Goal: Find specific page/section: Find specific page/section

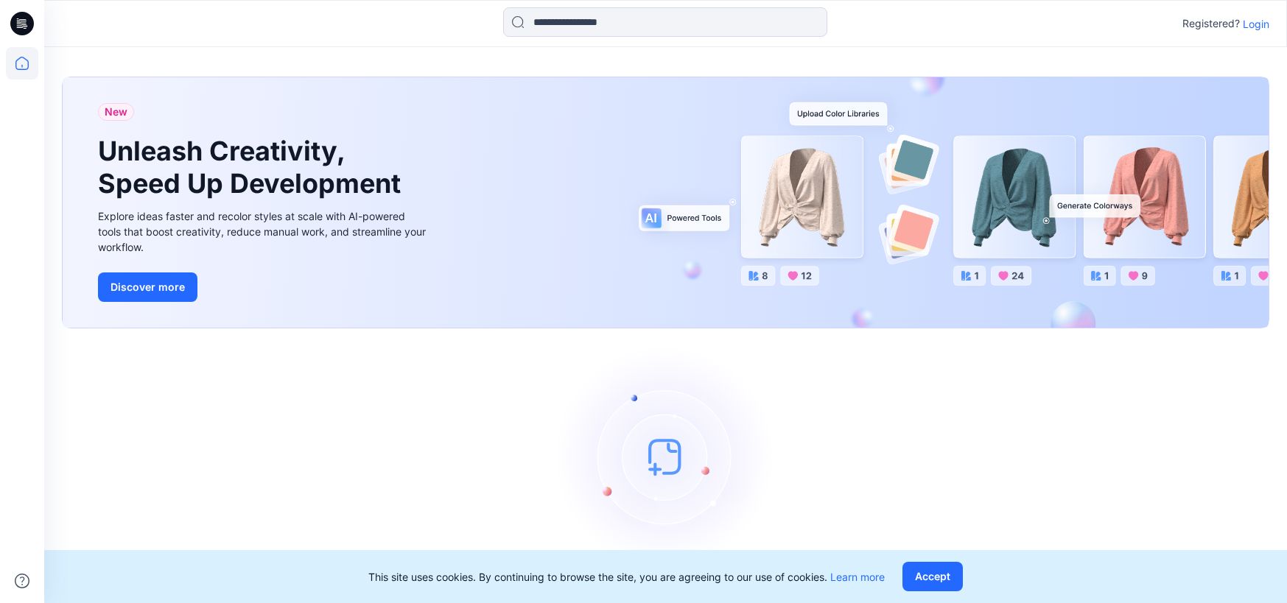
click at [24, 24] on icon at bounding box center [24, 24] width 6 height 1
click at [16, 52] on icon at bounding box center [22, 63] width 32 height 32
click at [28, 57] on icon at bounding box center [22, 63] width 32 height 32
click at [956, 578] on button "Accept" at bounding box center [933, 576] width 60 height 29
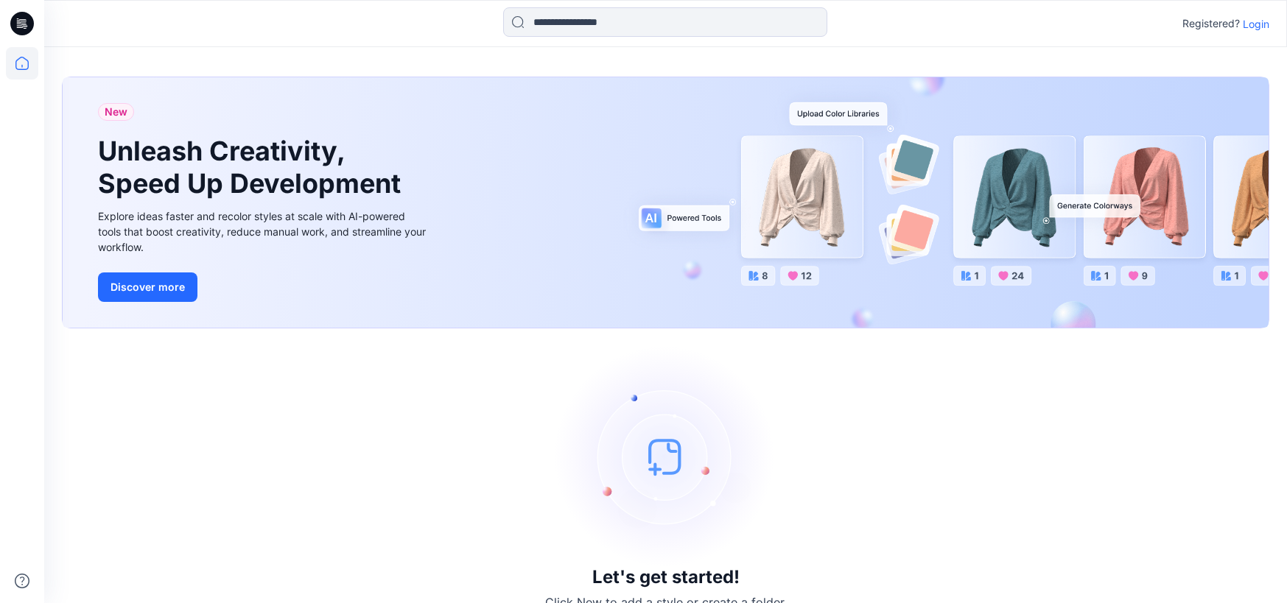
click at [14, 84] on div at bounding box center [22, 325] width 32 height 556
click at [20, 71] on icon at bounding box center [22, 63] width 32 height 32
click at [1253, 31] on div "Registered? Login" at bounding box center [1226, 24] width 87 height 18
click at [1253, 31] on p "Login" at bounding box center [1256, 23] width 27 height 15
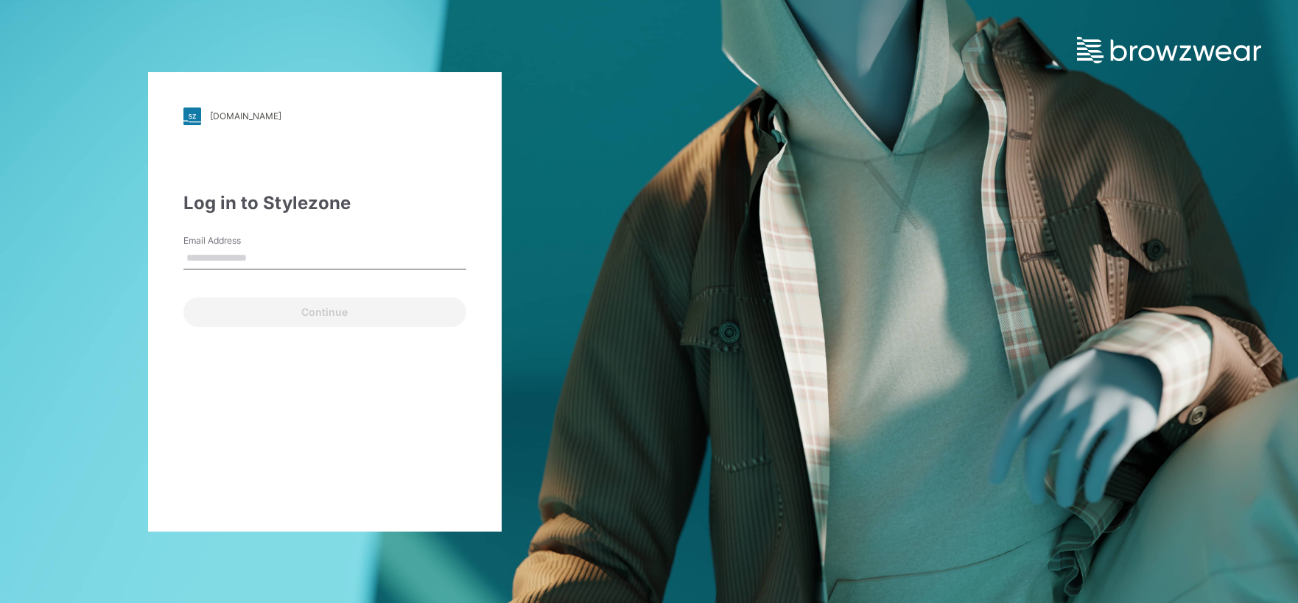
click at [276, 249] on input "Email Address" at bounding box center [324, 259] width 283 height 22
type input "**********"
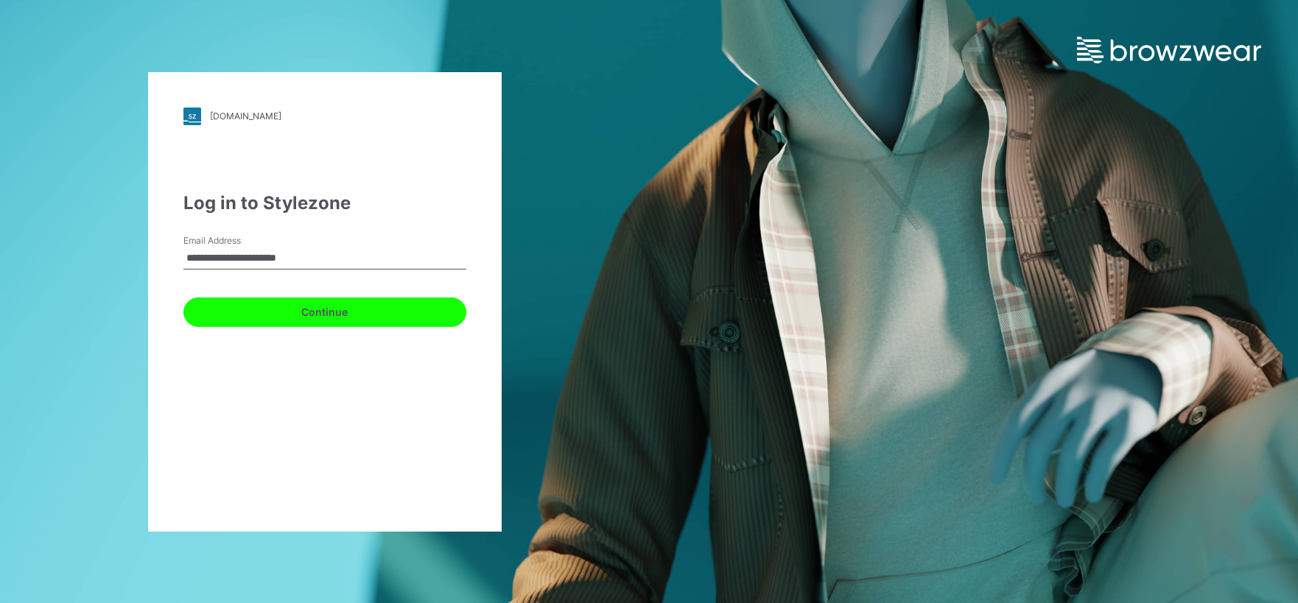
click at [318, 310] on button "Continue" at bounding box center [324, 312] width 283 height 29
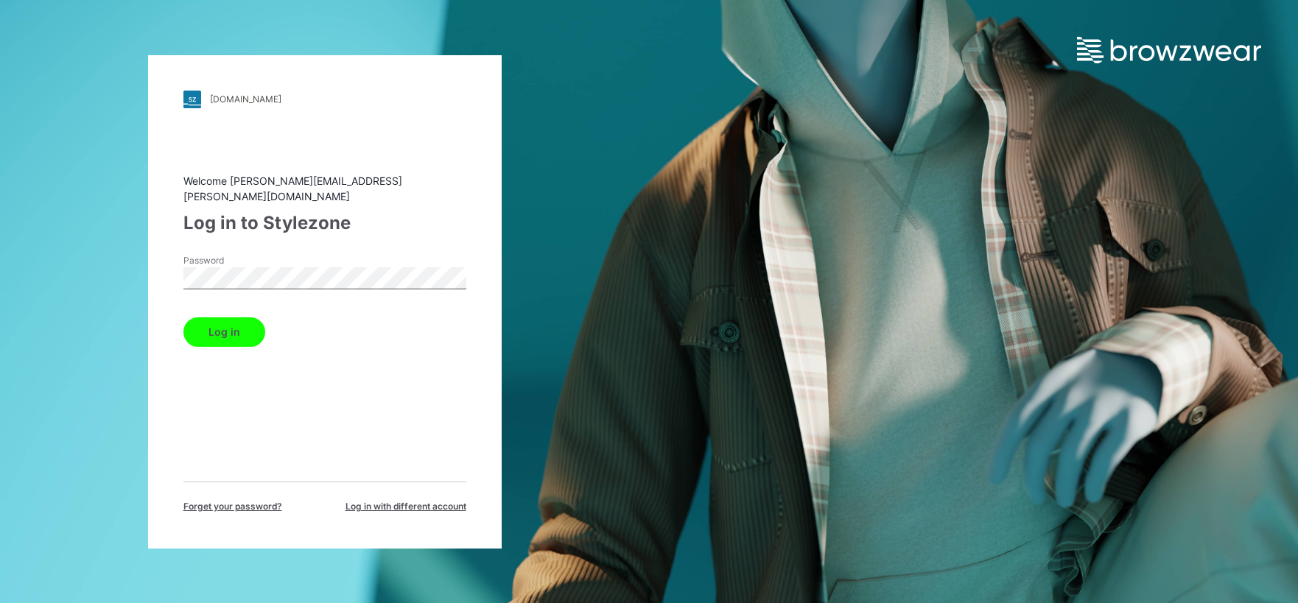
click at [183, 318] on button "Log in" at bounding box center [224, 332] width 82 height 29
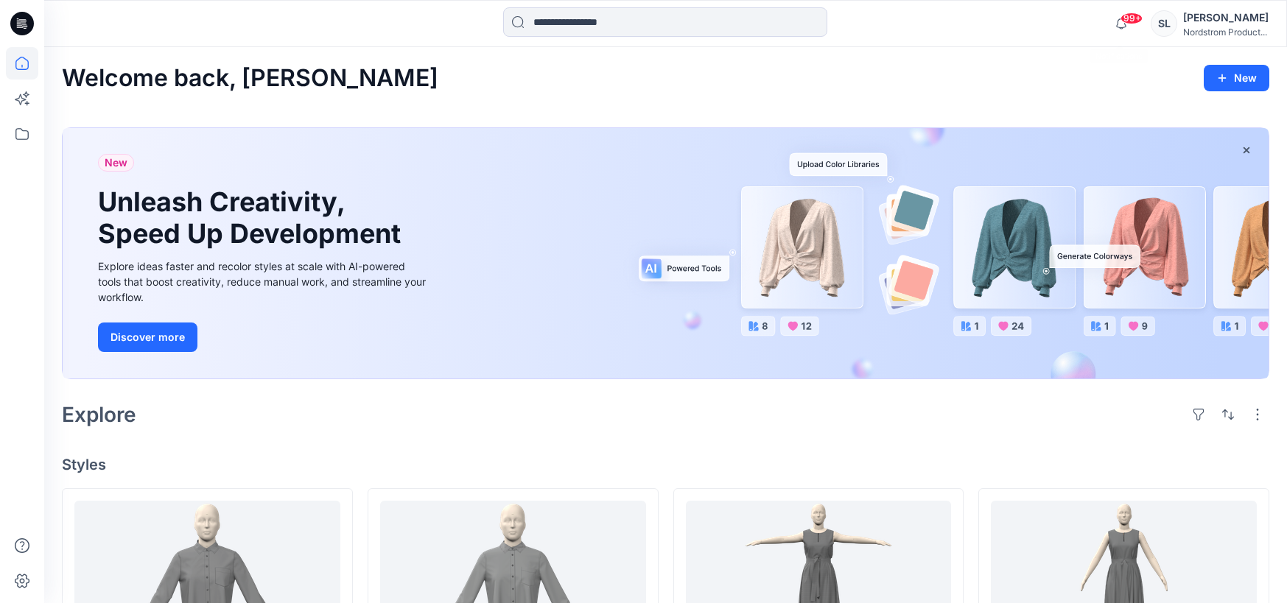
click at [900, 85] on div "Welcome back, [PERSON_NAME]" at bounding box center [666, 78] width 1208 height 27
click at [10, 123] on icon at bounding box center [22, 134] width 32 height 32
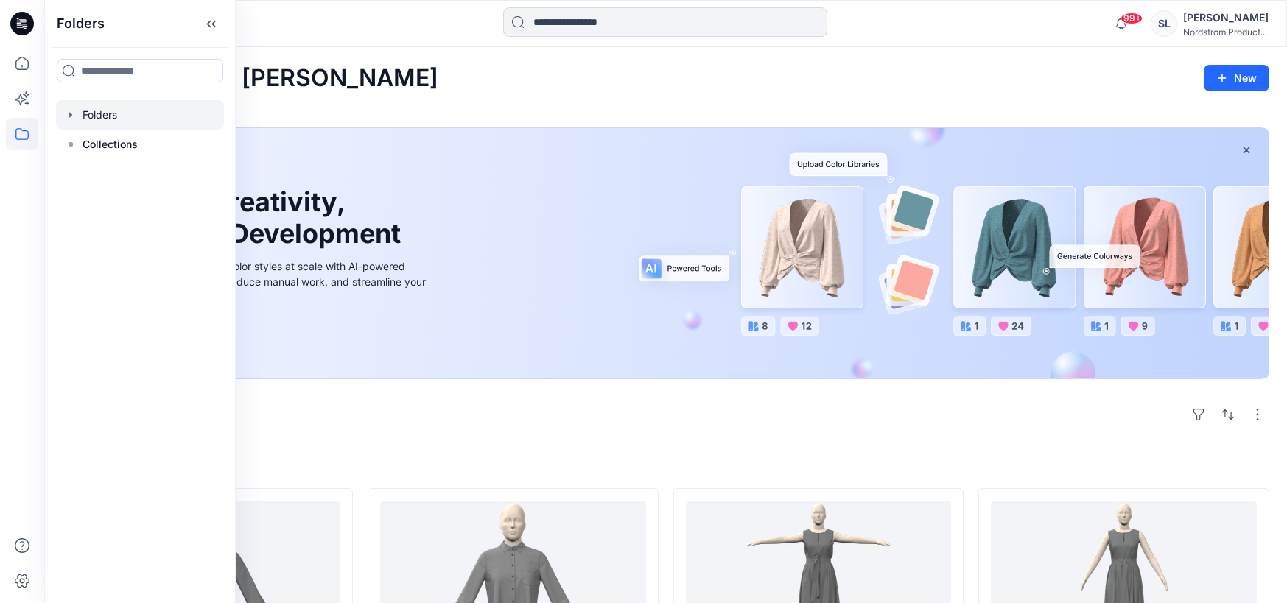
click at [95, 127] on div at bounding box center [140, 114] width 168 height 29
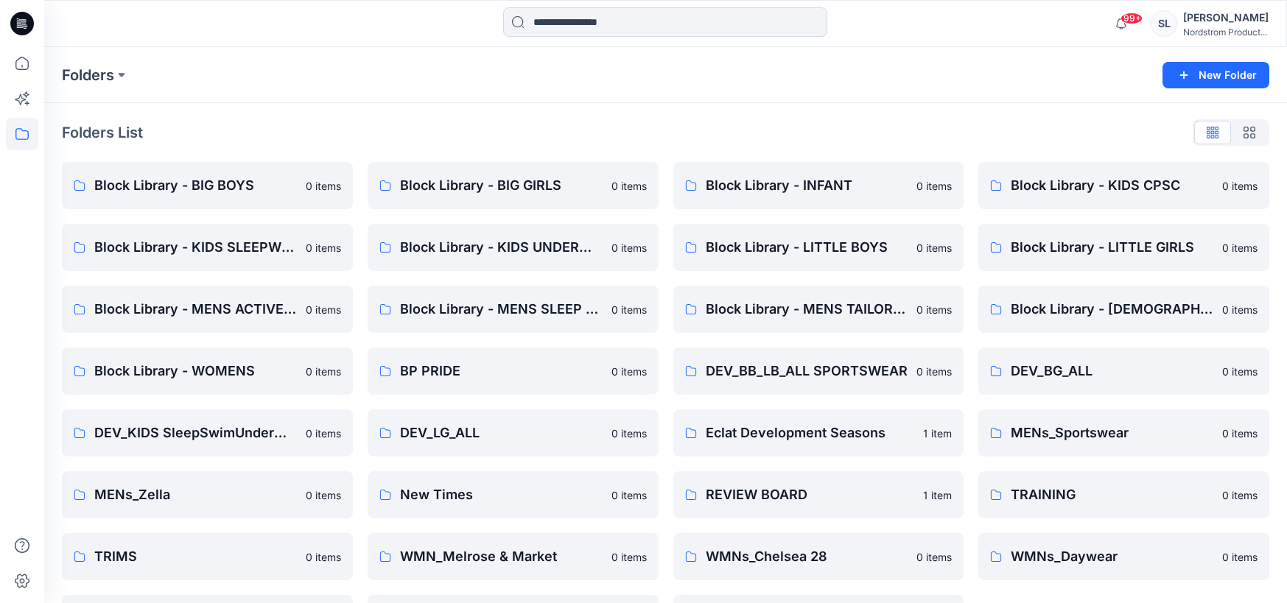
click at [391, 92] on div "Folders New Folder" at bounding box center [665, 75] width 1243 height 56
click at [777, 118] on div "Folders List Block Library - BIG BOYS 0 items Block Library - KIDS SLEEPWEAR AL…" at bounding box center [665, 381] width 1243 height 557
click at [778, 116] on div "Folders List Block Library - BIG BOYS 0 items Block Library - KIDS SLEEPWEAR AL…" at bounding box center [665, 381] width 1243 height 557
click at [769, 113] on div "Folders List Block Library - BIG BOYS 0 items Block Library - KIDS SLEEPWEAR AL…" at bounding box center [665, 381] width 1243 height 557
click at [712, 235] on link "Block Library - LITTLE BOYS 0 items" at bounding box center [818, 247] width 291 height 47
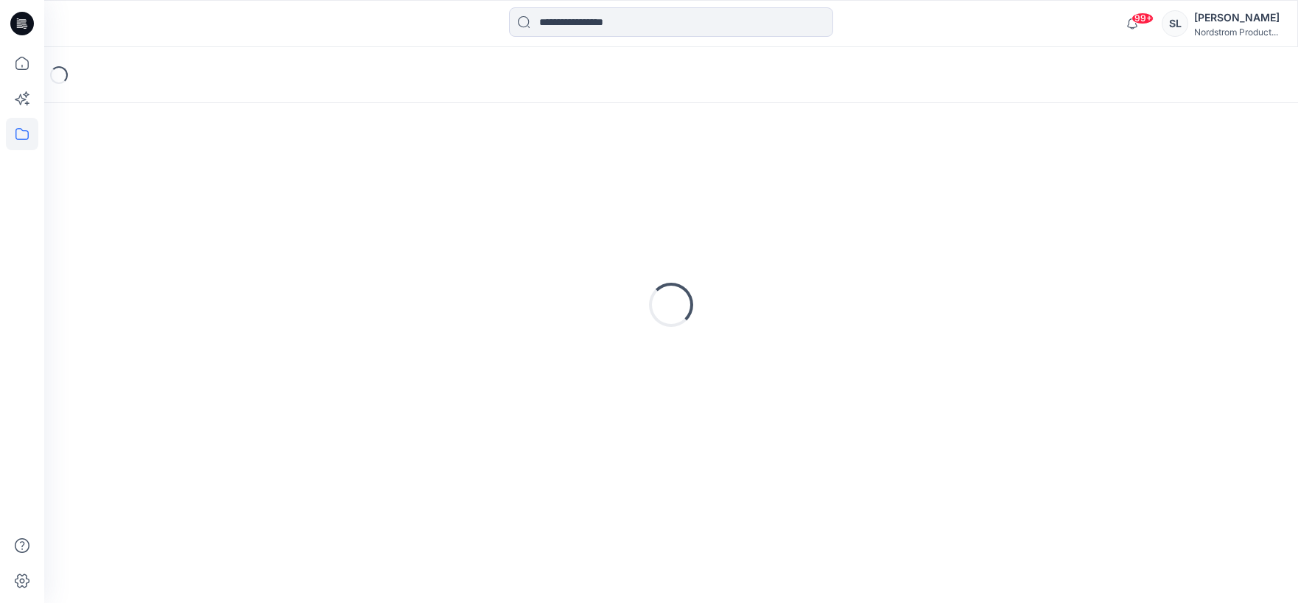
drag, startPoint x: 634, startPoint y: 147, endPoint x: 556, endPoint y: 92, distance: 95.9
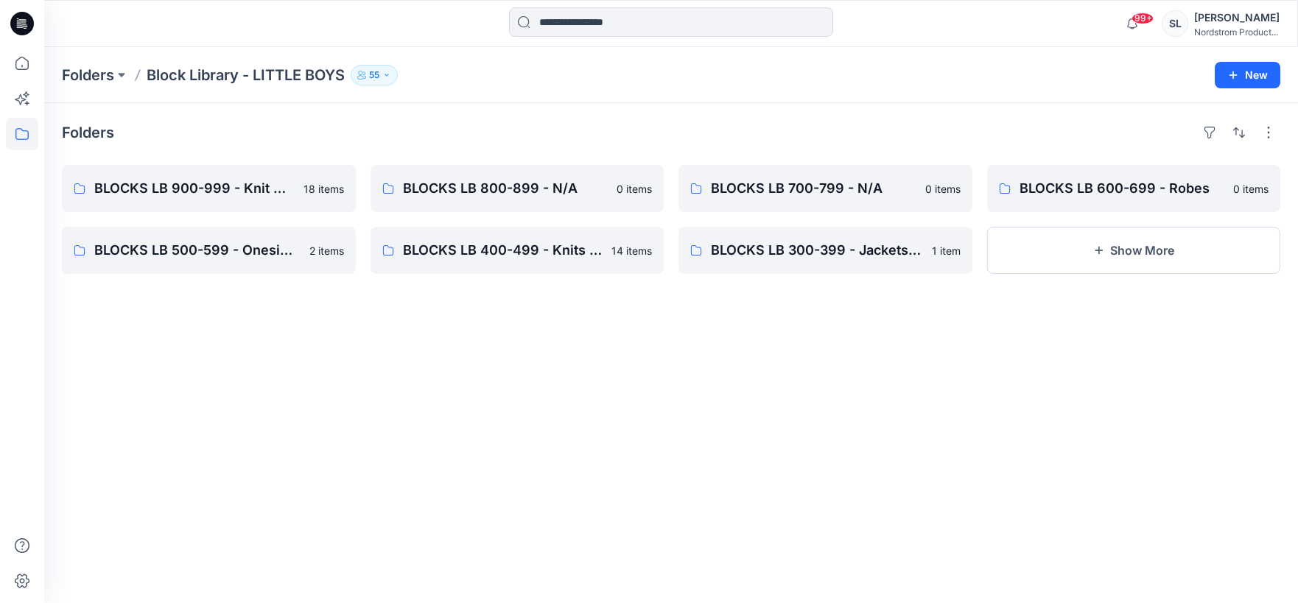
drag, startPoint x: 953, startPoint y: 441, endPoint x: 952, endPoint y: 432, distance: 9.7
drag, startPoint x: 912, startPoint y: 414, endPoint x: 660, endPoint y: 412, distance: 252.0
click at [660, 412] on div "Folders BLOCKS LB 900-999 - Knit Cut & Sew Tops 18 items BLOCKS LB 500-599 - On…" at bounding box center [671, 353] width 1254 height 500
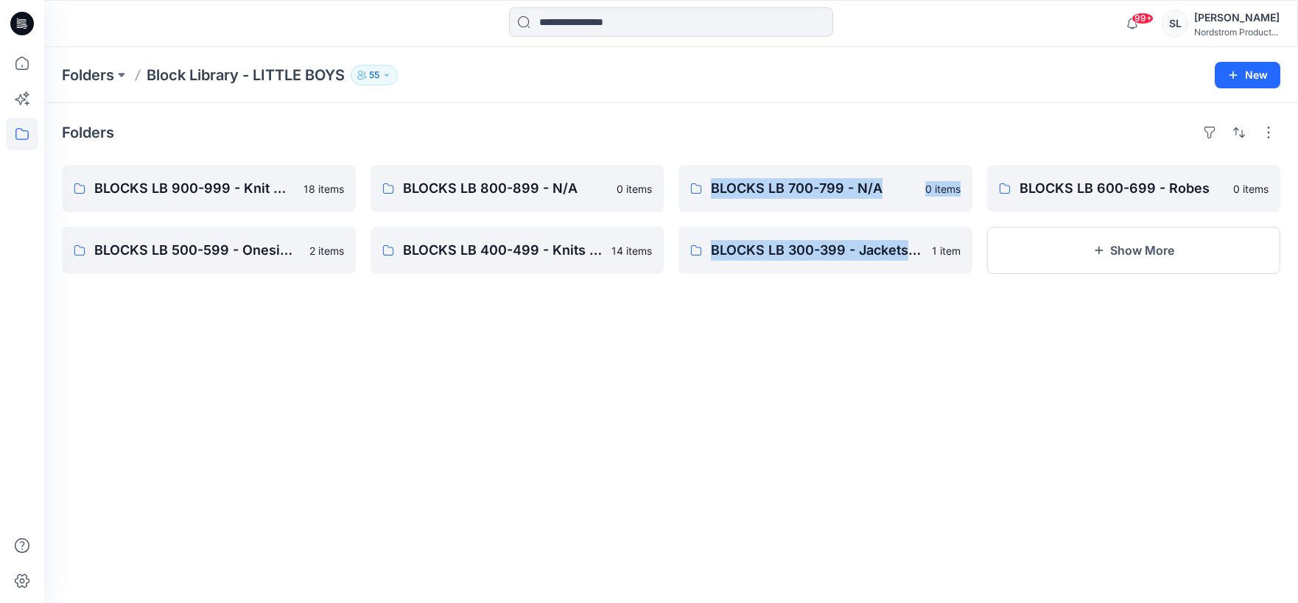
drag, startPoint x: 660, startPoint y: 412, endPoint x: 682, endPoint y: 385, distance: 34.1
click at [680, 384] on div "Folders BLOCKS LB 900-999 - Knit Cut & Sew Tops 18 items BLOCKS LB 500-599 - On…" at bounding box center [671, 353] width 1254 height 500
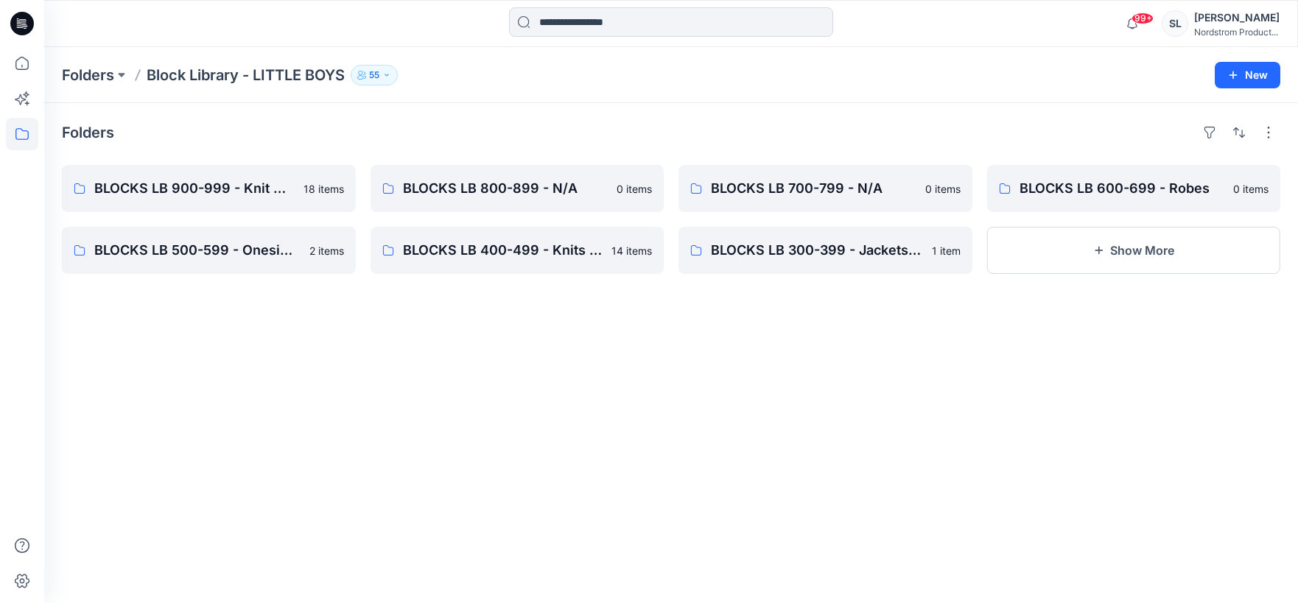
click at [682, 385] on div "Folders BLOCKS LB 900-999 - Knit Cut & Sew Tops 18 items BLOCKS LB 500-599 - On…" at bounding box center [671, 353] width 1254 height 500
click at [498, 516] on div "Folders BLOCKS LB 900-999 - Knit Cut & Sew Tops 18 items BLOCKS LB 500-599 - On…" at bounding box center [671, 353] width 1254 height 500
drag, startPoint x: 615, startPoint y: 455, endPoint x: 626, endPoint y: 455, distance: 10.3
click at [626, 455] on div "Folders BLOCKS LB 900-999 - Knit Cut & Sew Tops 18 items BLOCKS LB 500-599 - On…" at bounding box center [671, 353] width 1254 height 500
drag, startPoint x: 617, startPoint y: 454, endPoint x: 592, endPoint y: 414, distance: 47.0
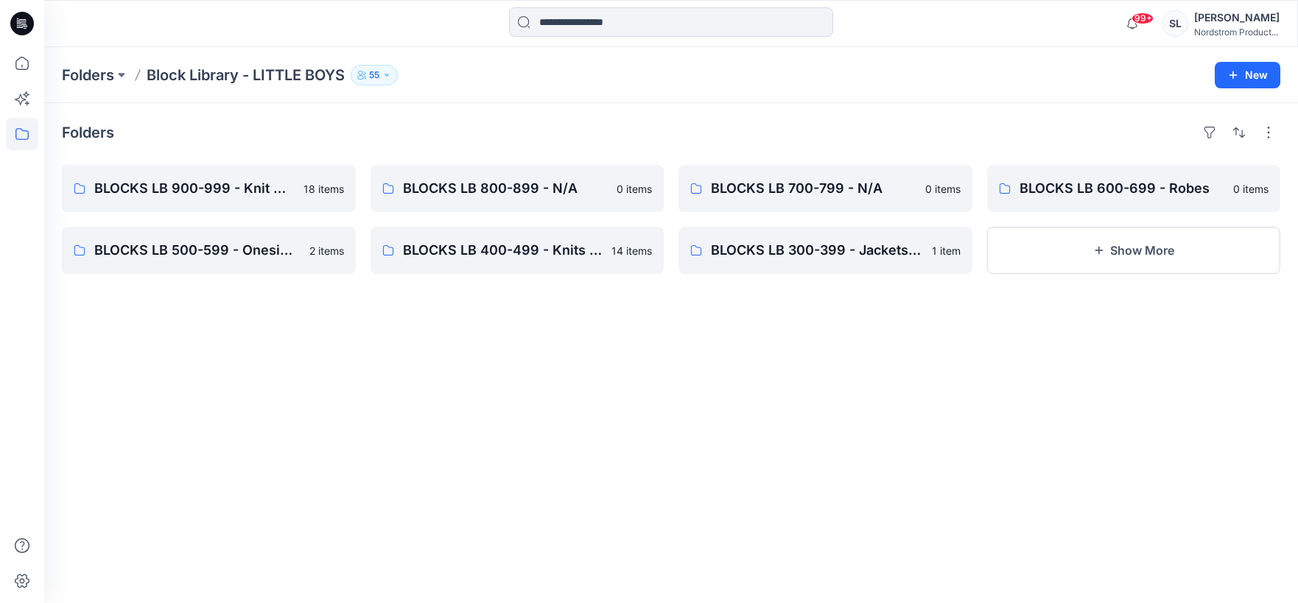
drag, startPoint x: 591, startPoint y: 410, endPoint x: 602, endPoint y: 380, distance: 31.5
click at [360, 315] on div "Folders BLOCKS LB 900-999 - Knit Cut & Sew Tops 18 items BLOCKS LB 500-599 - On…" at bounding box center [671, 353] width 1254 height 500
click at [239, 186] on p "BLOCKS LB 900-999 - Knit Cut & Sew Tops" at bounding box center [207, 188] width 226 height 21
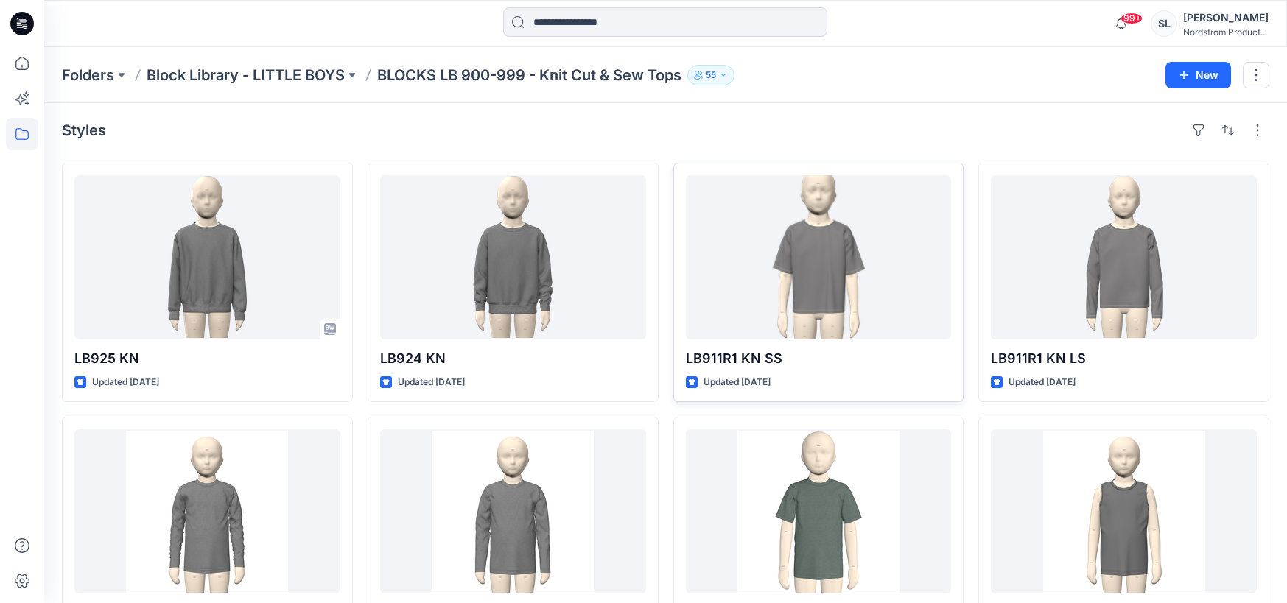
scroll to position [3, 0]
click at [917, 134] on div "Styles" at bounding box center [666, 130] width 1208 height 24
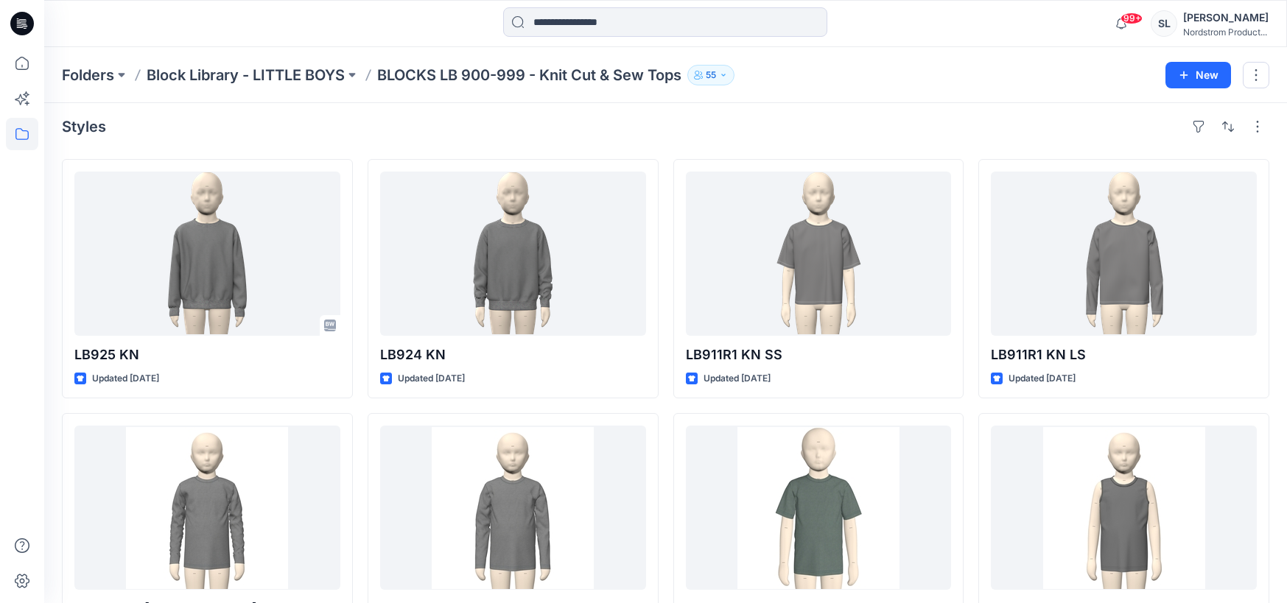
drag, startPoint x: 917, startPoint y: 130, endPoint x: 939, endPoint y: 121, distance: 23.8
click at [868, 105] on div "Styles LB925 KN Updated [DATE] LB909 KN [PERSON_NAME] Updated [DATE] LB910R2 KN…" at bounding box center [665, 537] width 1243 height 881
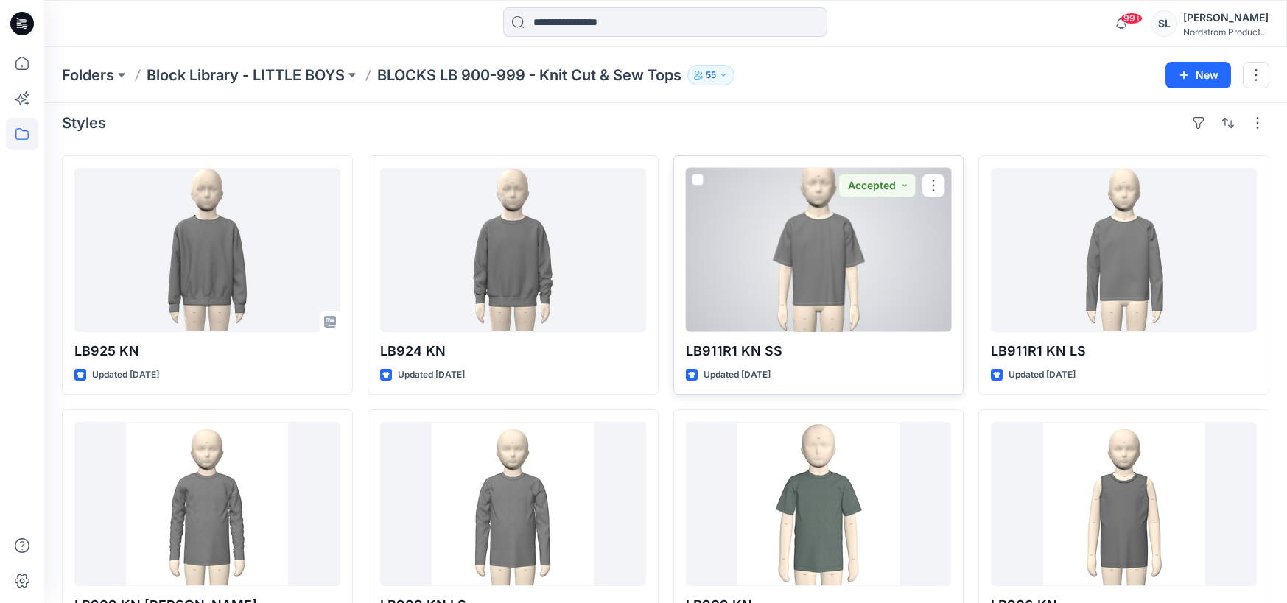
scroll to position [0, 0]
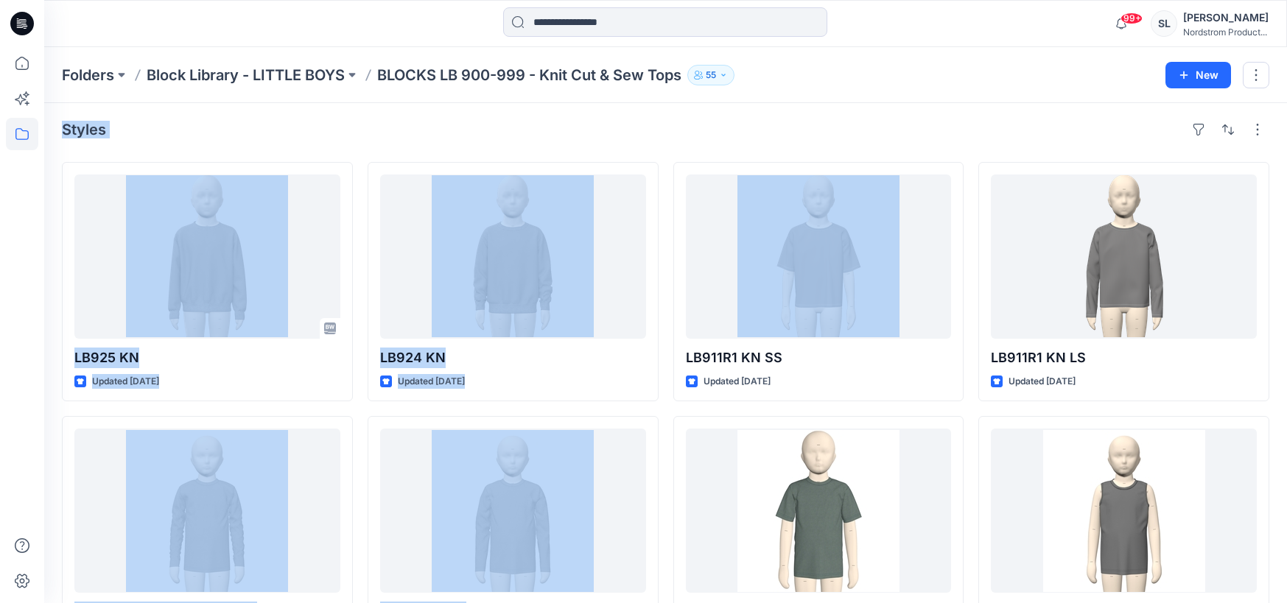
drag, startPoint x: 910, startPoint y: 161, endPoint x: 906, endPoint y: 51, distance: 109.9
click at [903, 54] on div "Folders Block Library - LITTLE BOYS BLOCKS LB 900-999 - Knit Cut & Sew Tops 55 …" at bounding box center [665, 512] width 1243 height 937
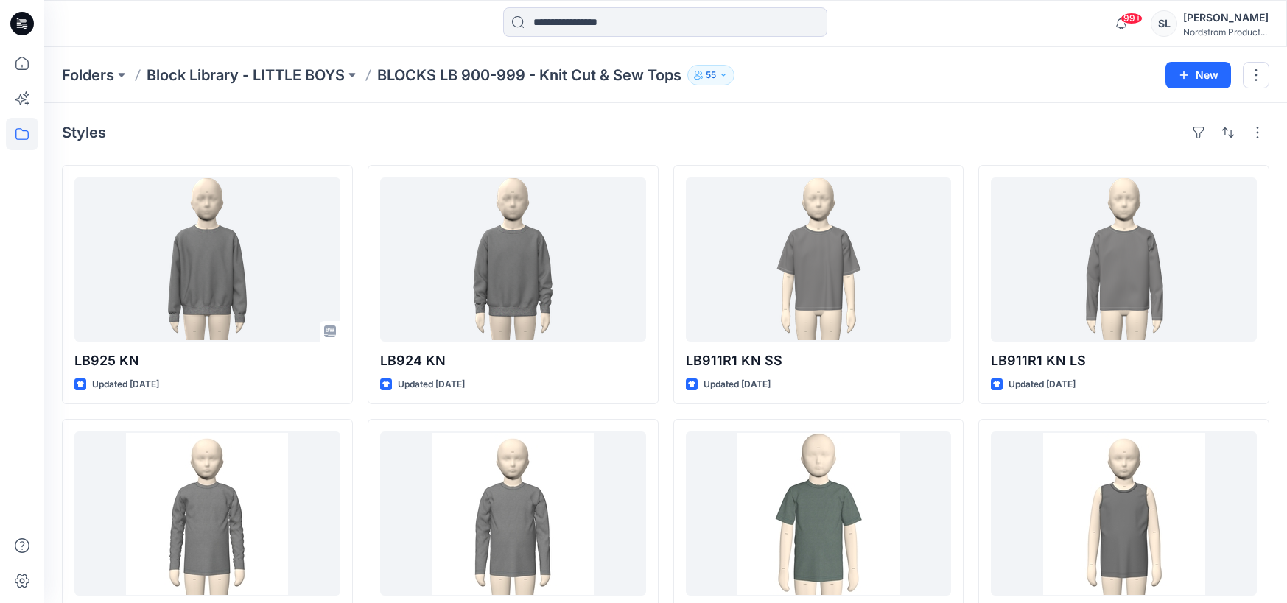
drag, startPoint x: 917, startPoint y: 47, endPoint x: 928, endPoint y: 38, distance: 14.1
click at [915, 143] on div "Styles" at bounding box center [666, 133] width 1208 height 24
click at [886, 98] on div "[GEOGRAPHIC_DATA] - LITTLE BOYS BLOCKS LB 900-999 - Knit Cut & Sew Tops 55 New" at bounding box center [665, 75] width 1243 height 56
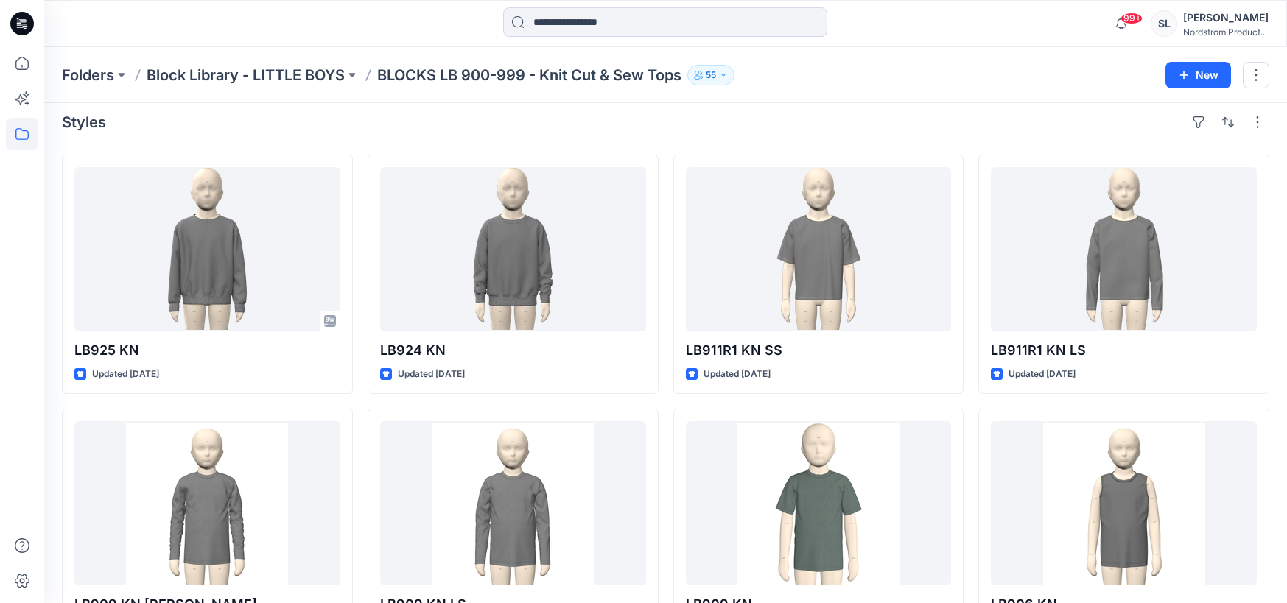
scroll to position [324, 0]
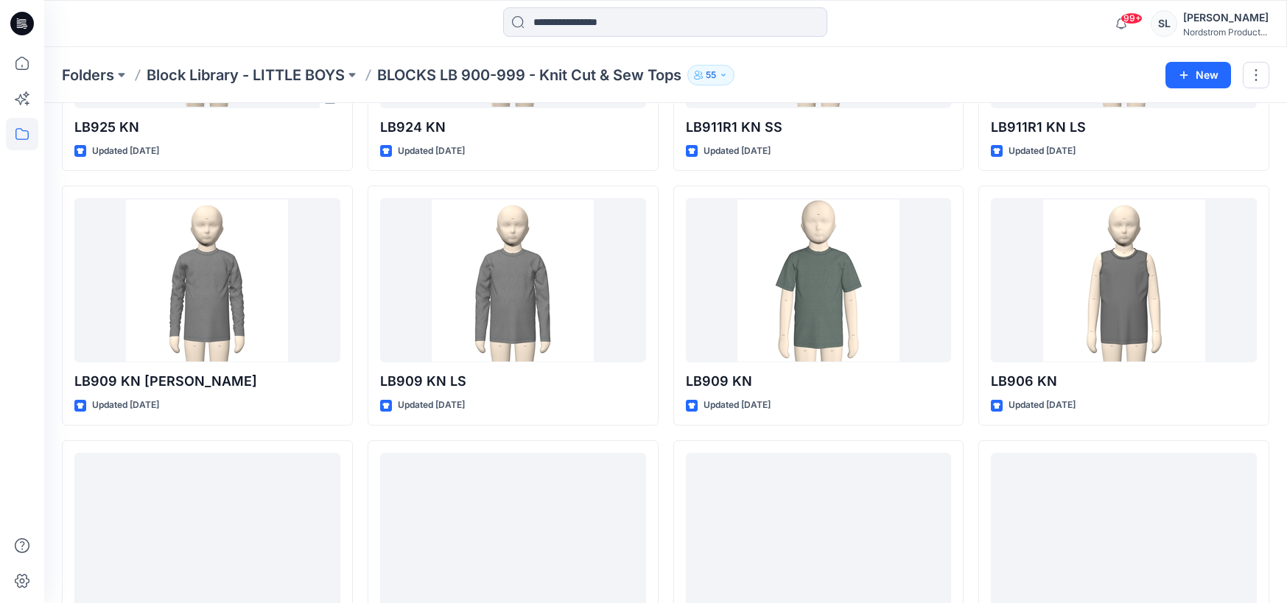
click at [909, 119] on div "Styles LB925 KN Updated [DATE] LB909 KN [PERSON_NAME] Updated [DATE] LB910R2 KN…" at bounding box center [665, 538] width 1243 height 1337
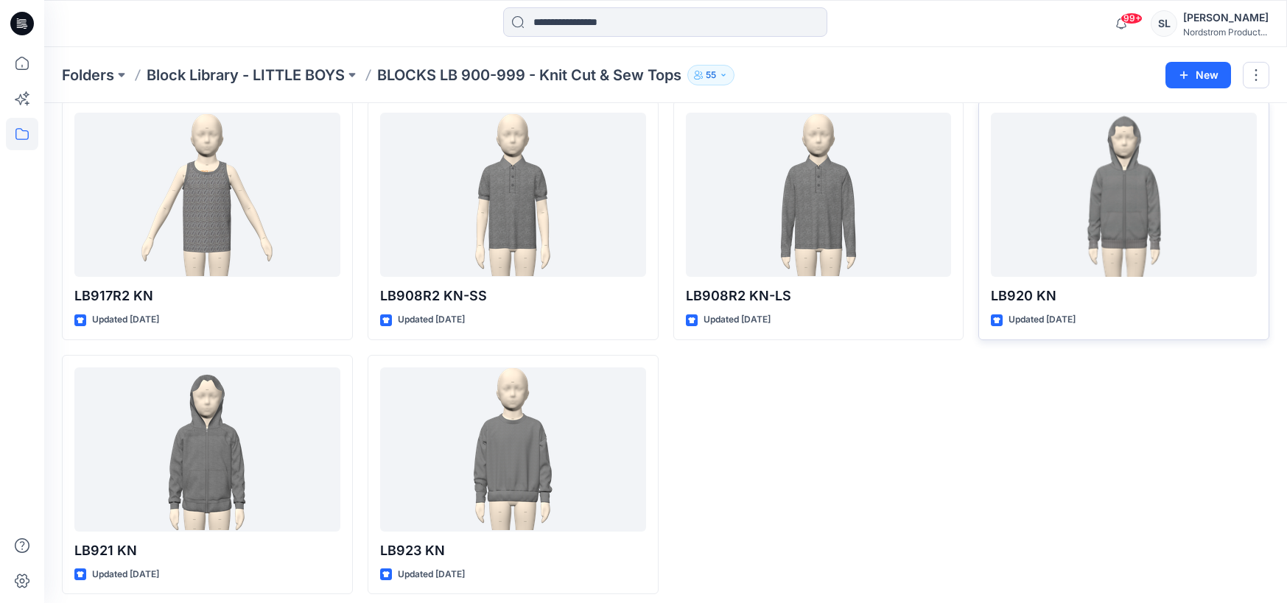
scroll to position [837, 0]
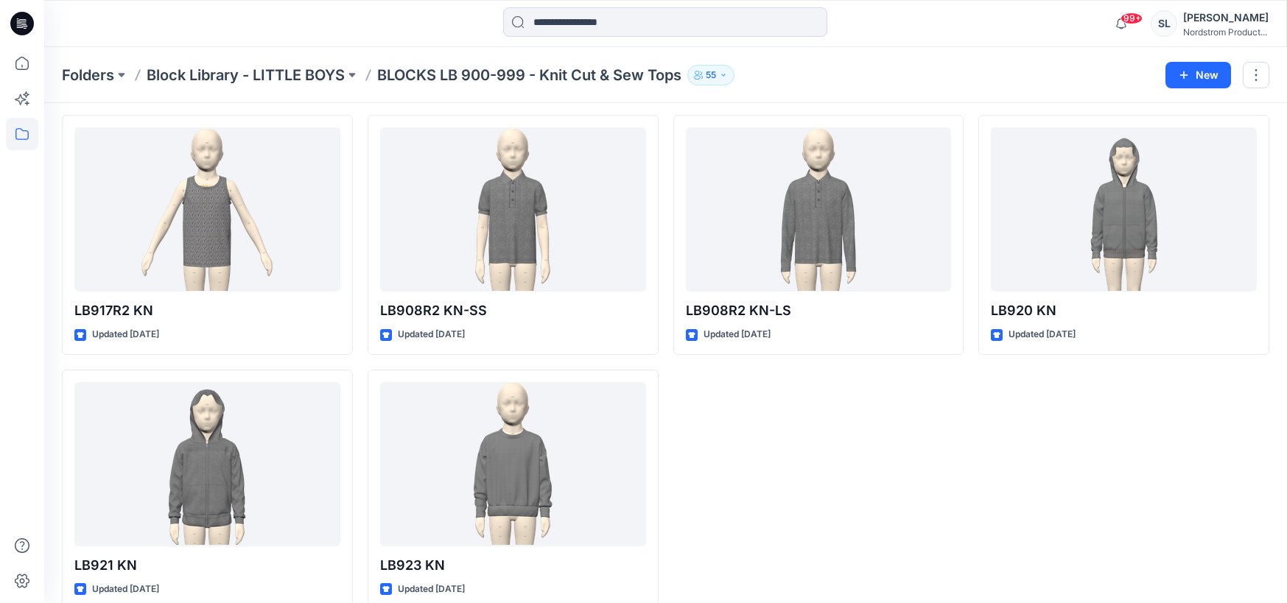
drag, startPoint x: 838, startPoint y: 410, endPoint x: 837, endPoint y: 402, distance: 8.2
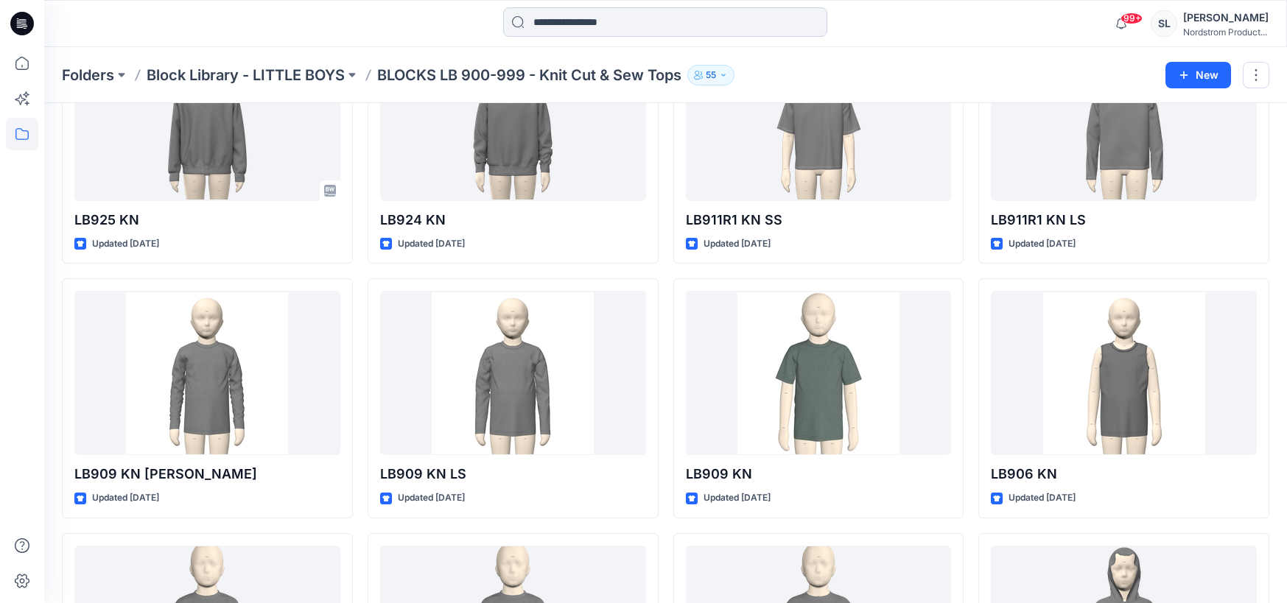
scroll to position [0, 0]
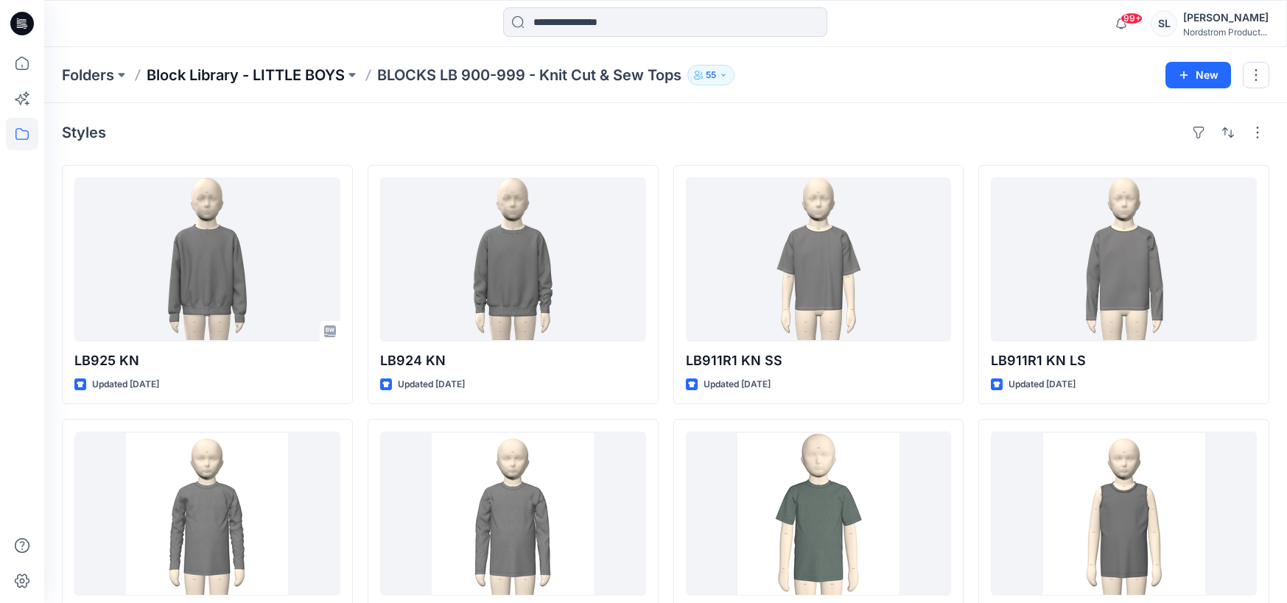
click at [285, 77] on p "Block Library - LITTLE BOYS" at bounding box center [246, 75] width 198 height 21
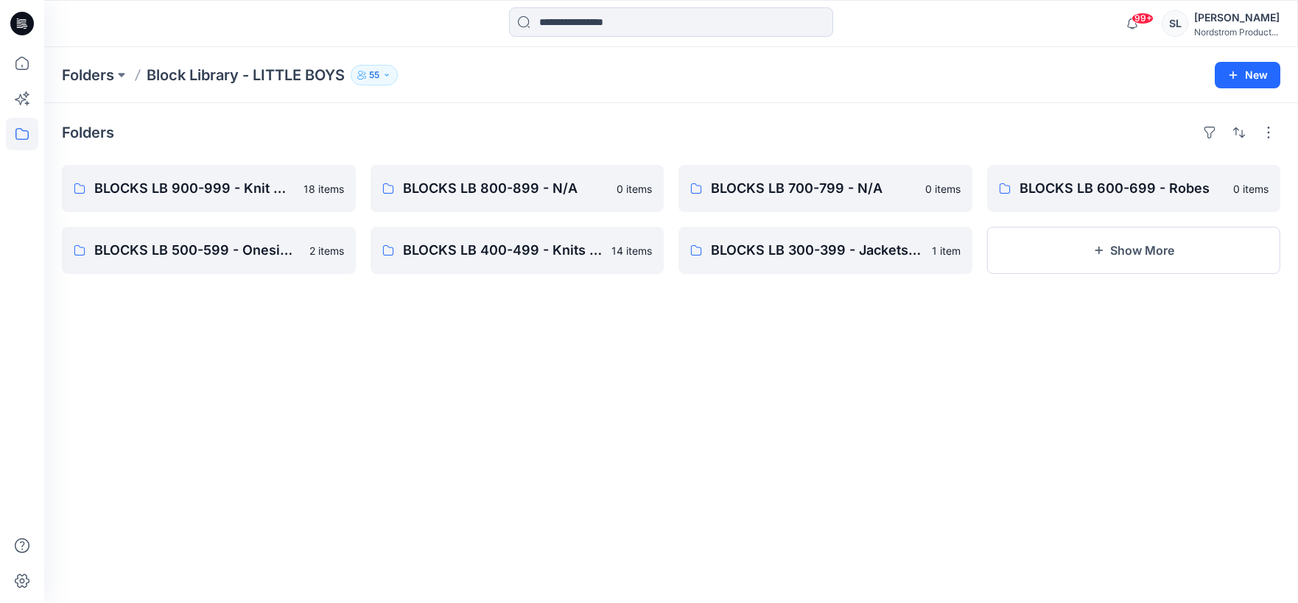
click at [421, 134] on div "Folders" at bounding box center [671, 133] width 1219 height 24
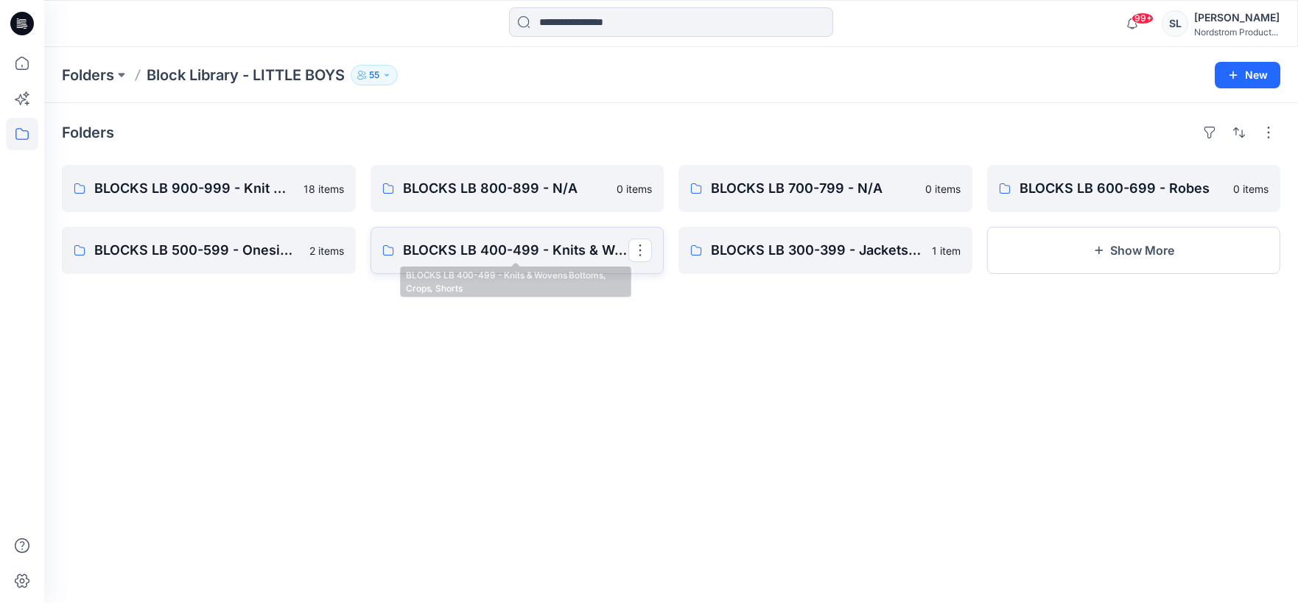
click at [507, 256] on p "BLOCKS LB 400-499 - Knits & Wovens Bottoms, Crops, Shorts" at bounding box center [516, 250] width 226 height 21
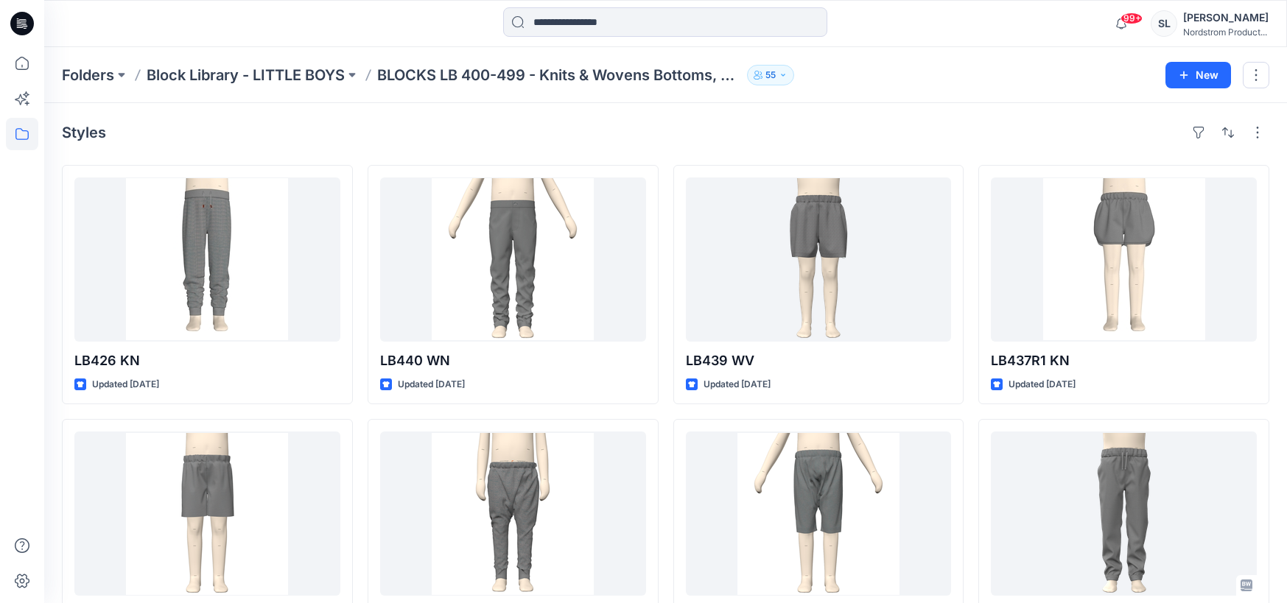
scroll to position [2, 0]
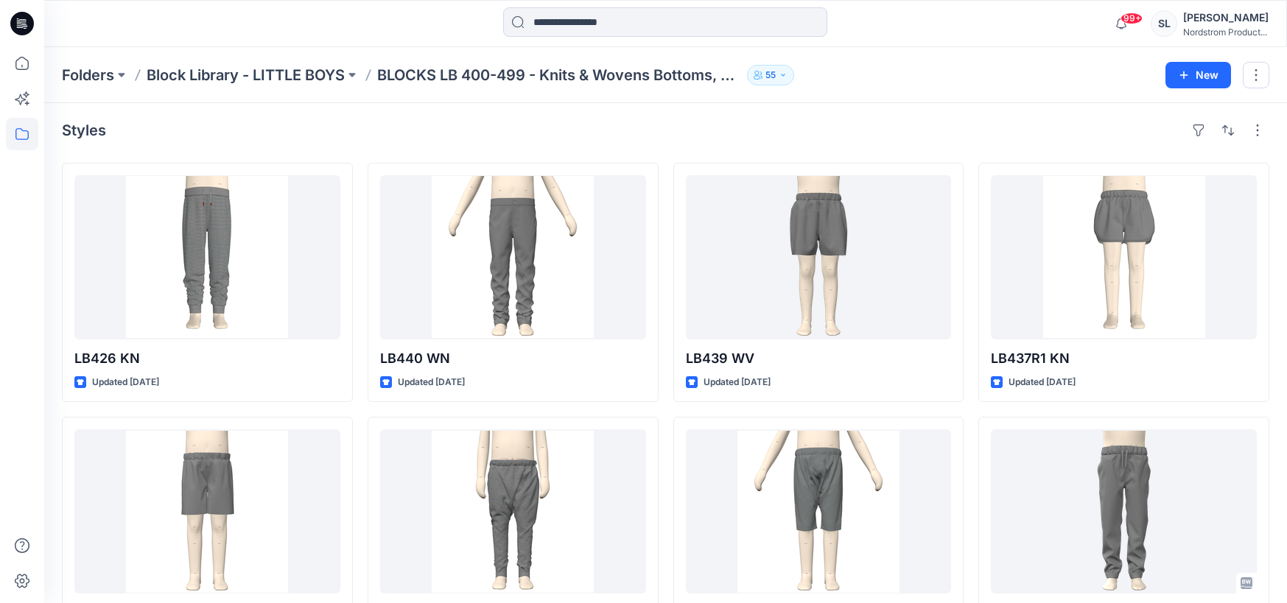
drag, startPoint x: 701, startPoint y: 128, endPoint x: 694, endPoint y: 132, distance: 8.2
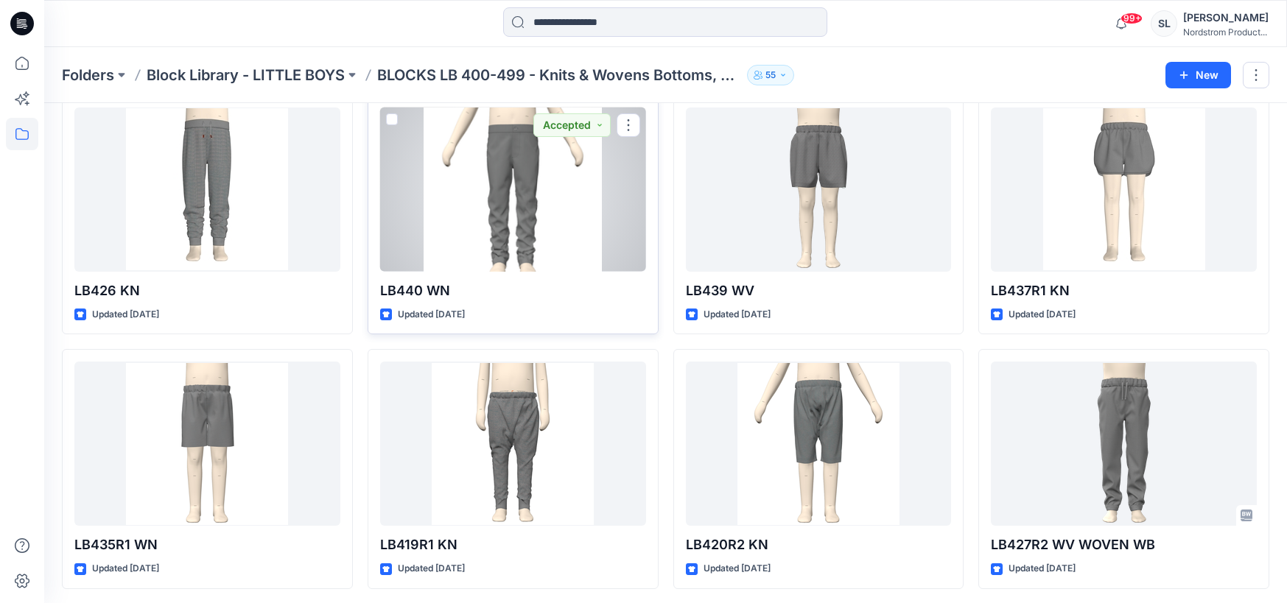
scroll to position [0, 0]
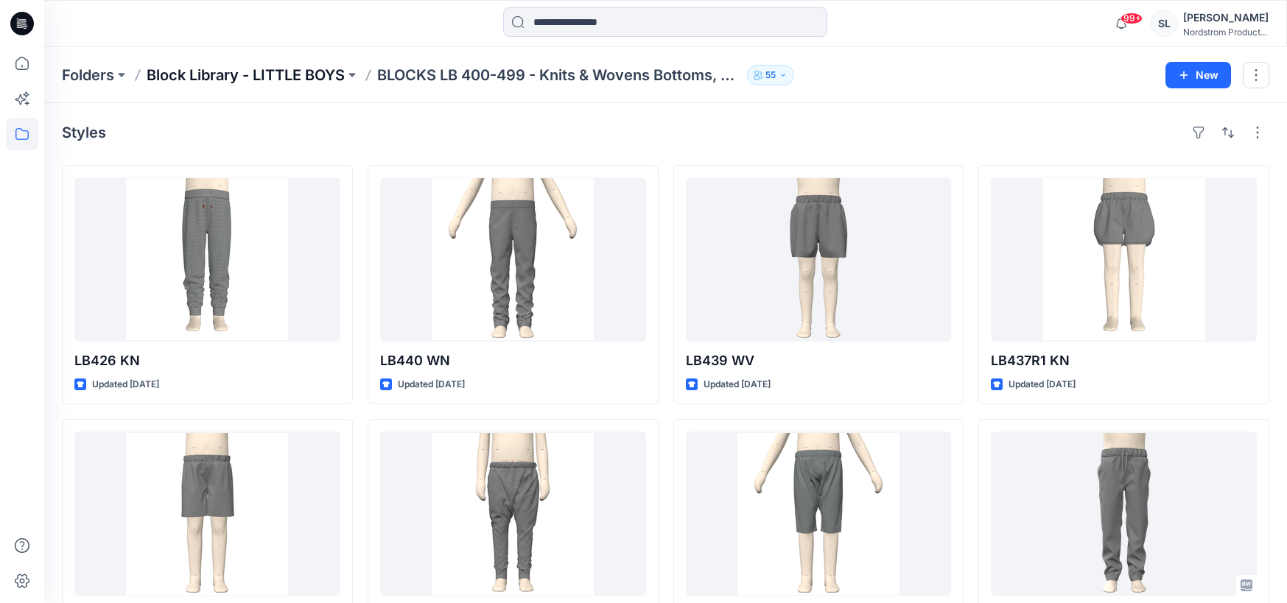
click at [259, 76] on p "Block Library - LITTLE BOYS" at bounding box center [246, 75] width 198 height 21
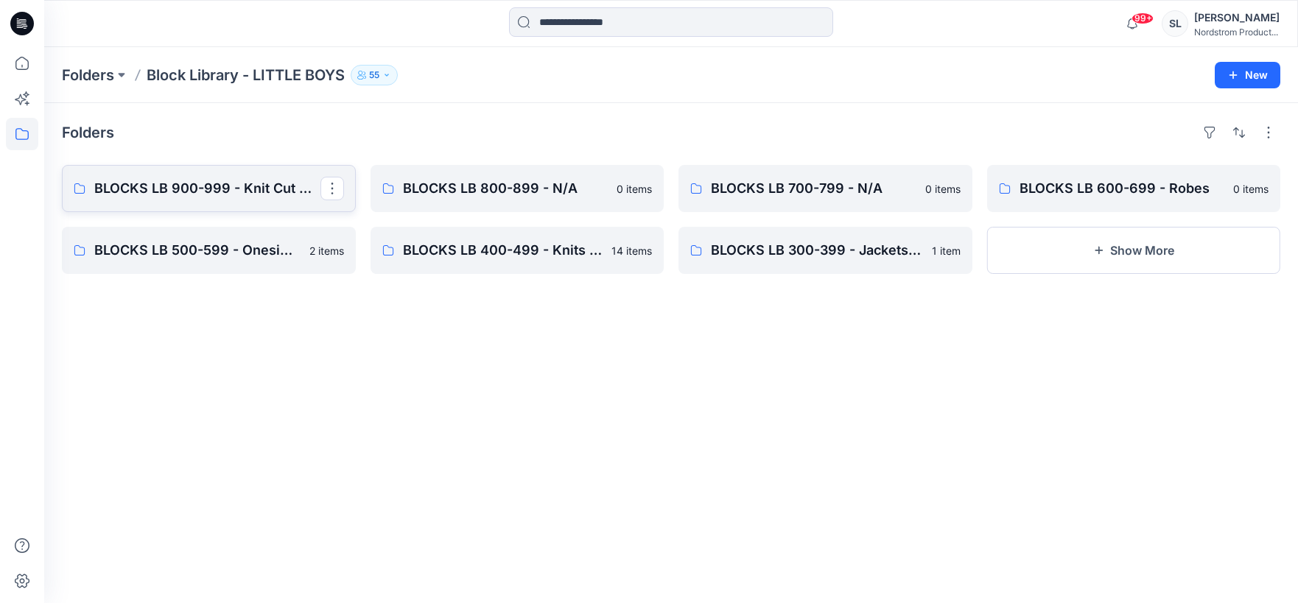
click at [281, 193] on p "BLOCKS LB 900-999 - Knit Cut & Sew Tops" at bounding box center [207, 188] width 226 height 21
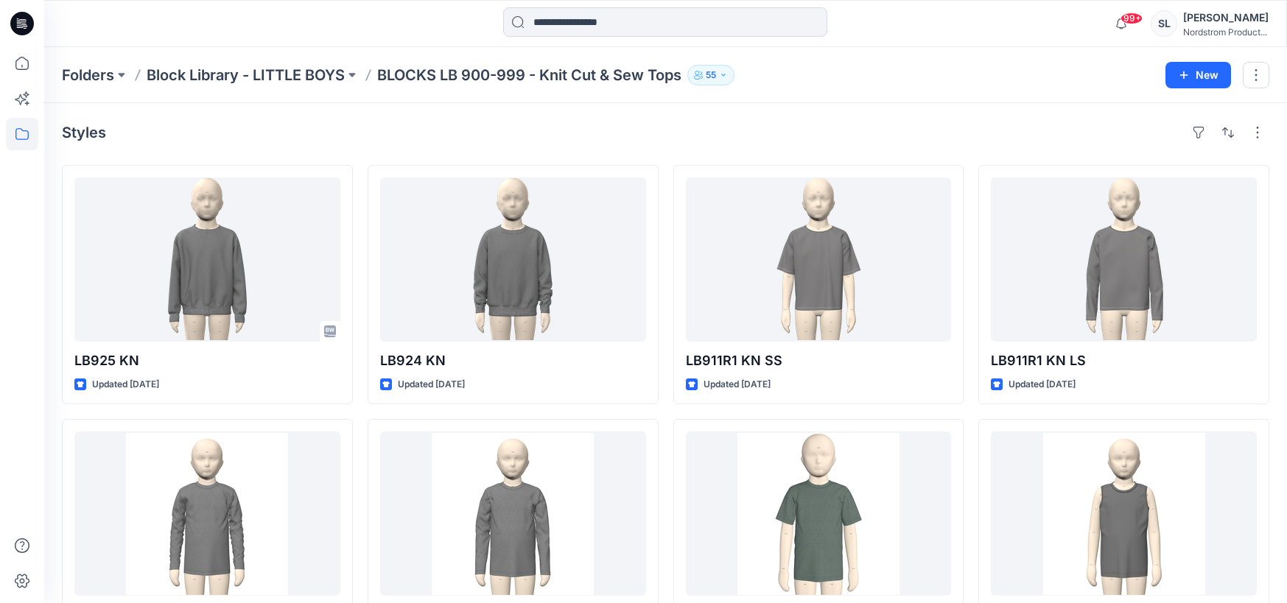
click at [249, 26] on div at bounding box center [199, 23] width 311 height 32
click at [260, 63] on div "[GEOGRAPHIC_DATA] - LITTLE BOYS BLOCKS LB 900-999 - Knit Cut & Sew Tops 55 New" at bounding box center [665, 75] width 1243 height 56
click at [270, 83] on p "Block Library - LITTLE BOYS" at bounding box center [246, 75] width 198 height 21
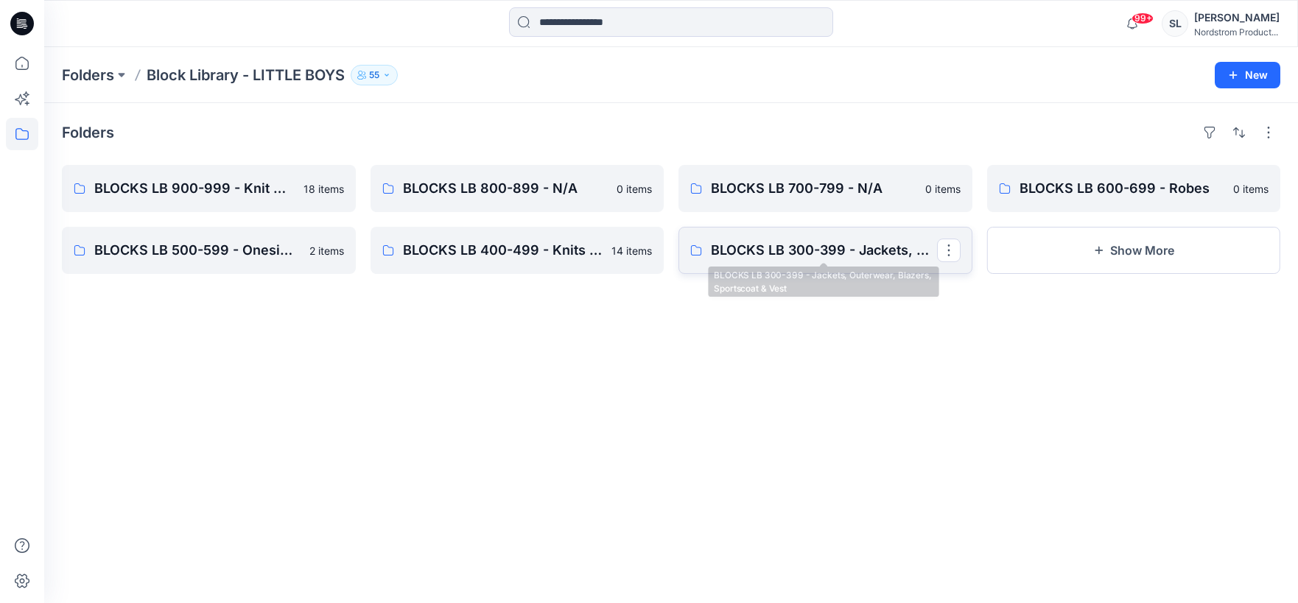
click at [845, 254] on p "BLOCKS LB 300-399 - Jackets, Outerwear, Blazers, Sportscoat & Vest" at bounding box center [824, 250] width 226 height 21
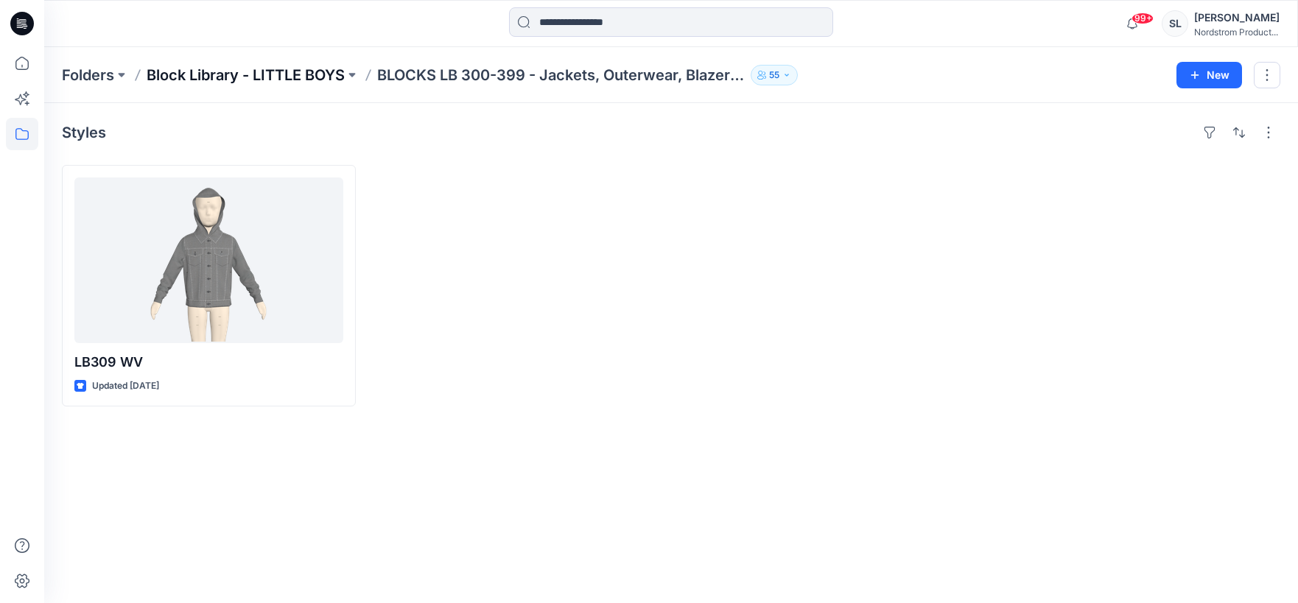
click at [227, 71] on p "Block Library - LITTLE BOYS" at bounding box center [246, 75] width 198 height 21
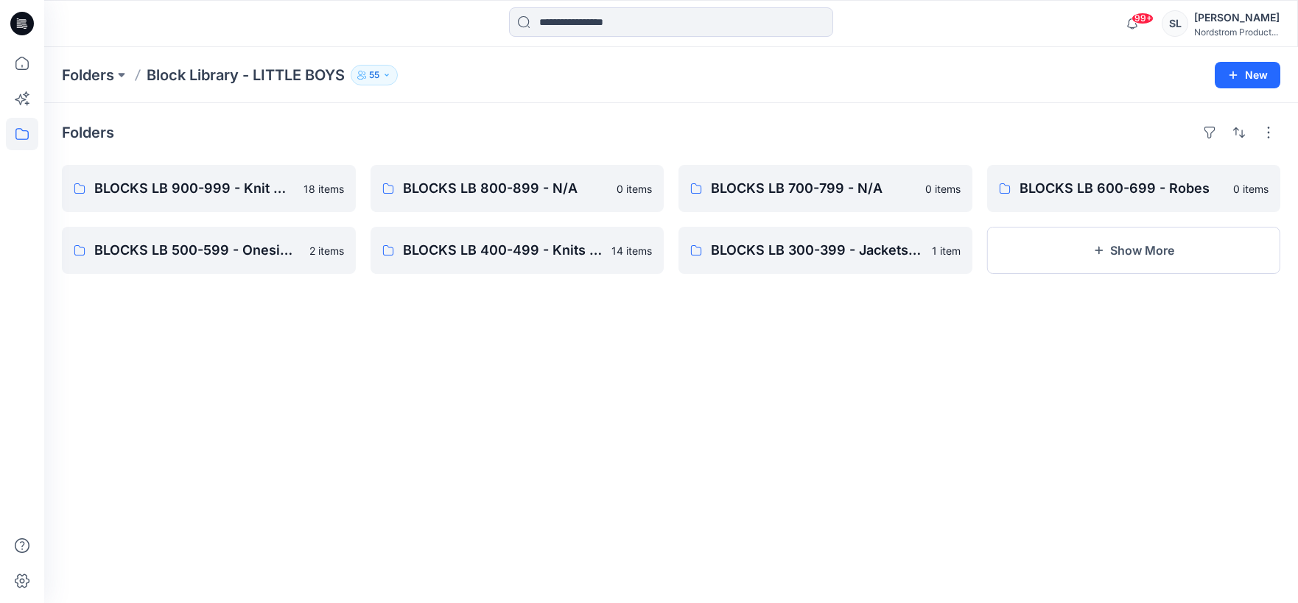
click at [609, 126] on div "Folders" at bounding box center [671, 133] width 1219 height 24
click at [516, 265] on link "BLOCKS LB 400-499 - Knits & Wovens Bottoms, Crops, Shorts" at bounding box center [518, 250] width 294 height 47
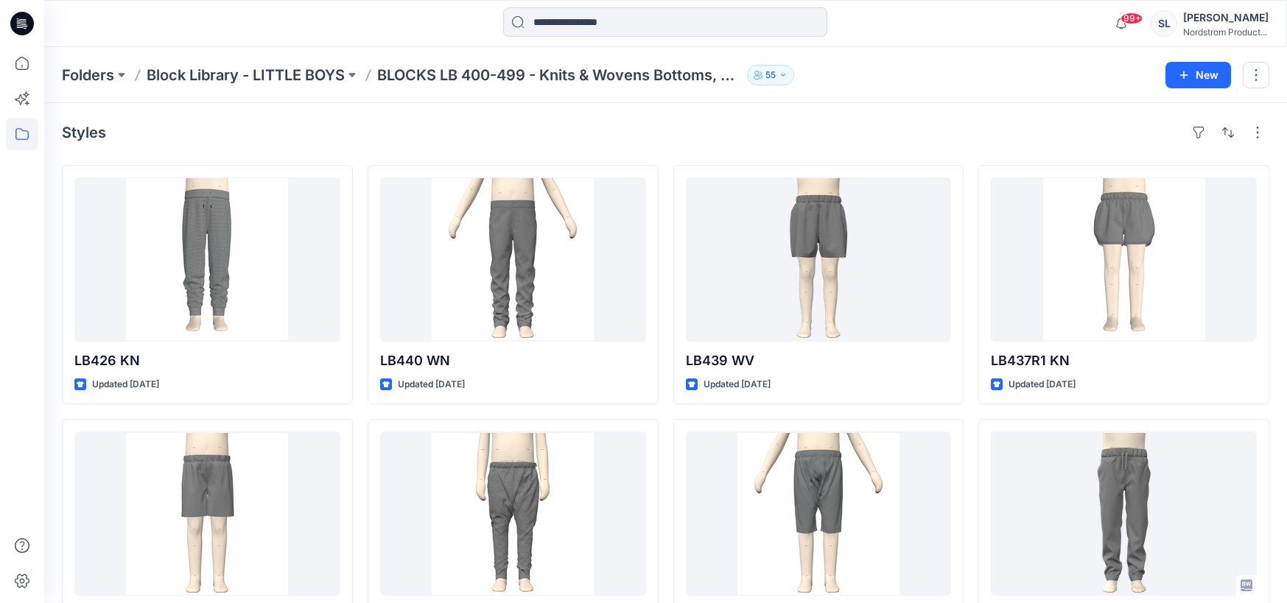
drag, startPoint x: 856, startPoint y: 97, endPoint x: 846, endPoint y: 104, distance: 12.7
click at [850, 97] on div "Folders Block Library - LITTLE BOYS BLOCKS LB 400-499 - Knits & Wovens Bottoms,…" at bounding box center [665, 75] width 1243 height 56
click at [269, 86] on div "Folders Block Library - LITTLE BOYS BLOCKS LB 400-499 - Knits & Wovens Bottoms,…" at bounding box center [665, 75] width 1243 height 56
click at [274, 84] on p "Block Library - LITTLE BOYS" at bounding box center [246, 75] width 198 height 21
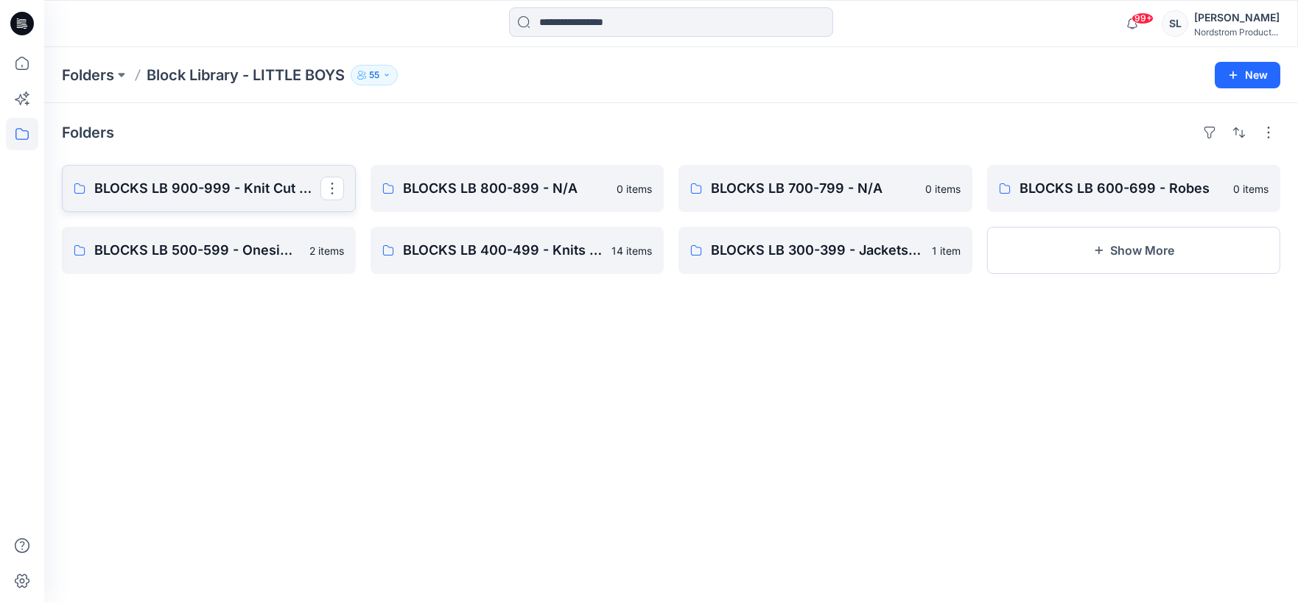
click at [288, 181] on p "BLOCKS LB 900-999 - Knit Cut & Sew Tops" at bounding box center [207, 188] width 226 height 21
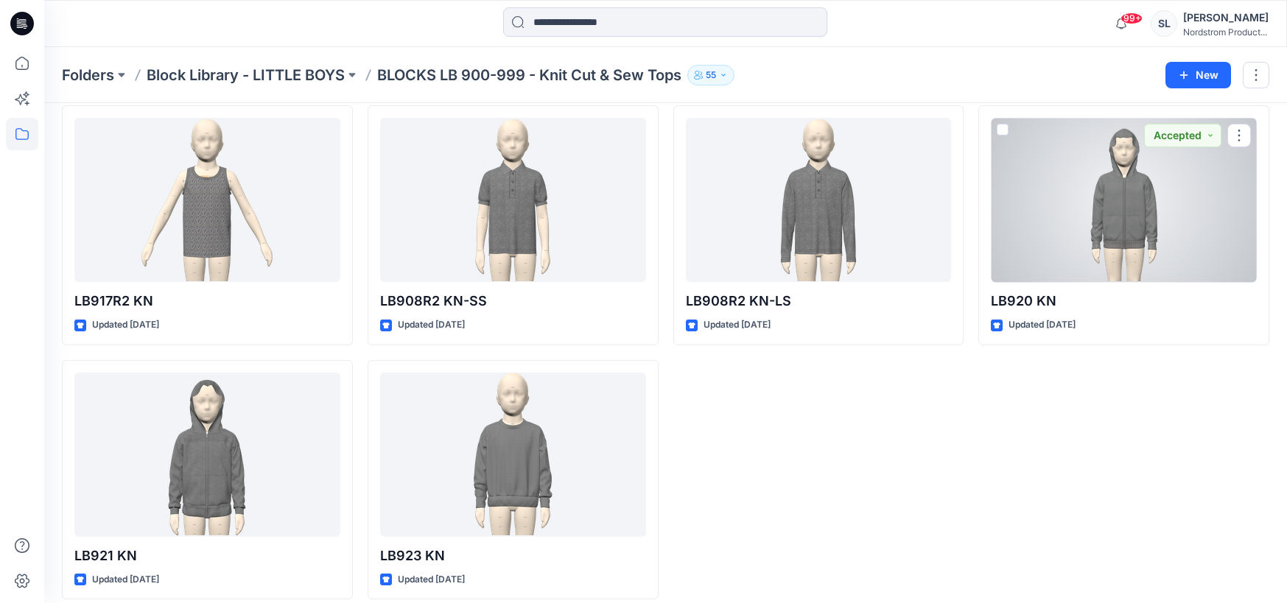
scroll to position [837, 0]
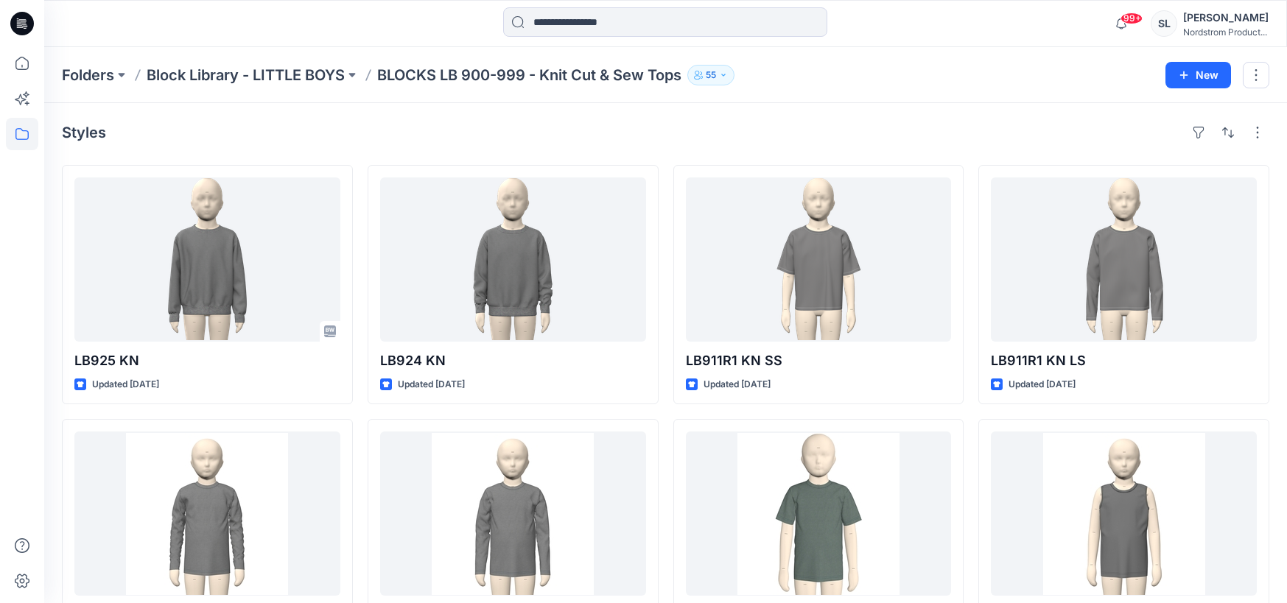
scroll to position [3, 0]
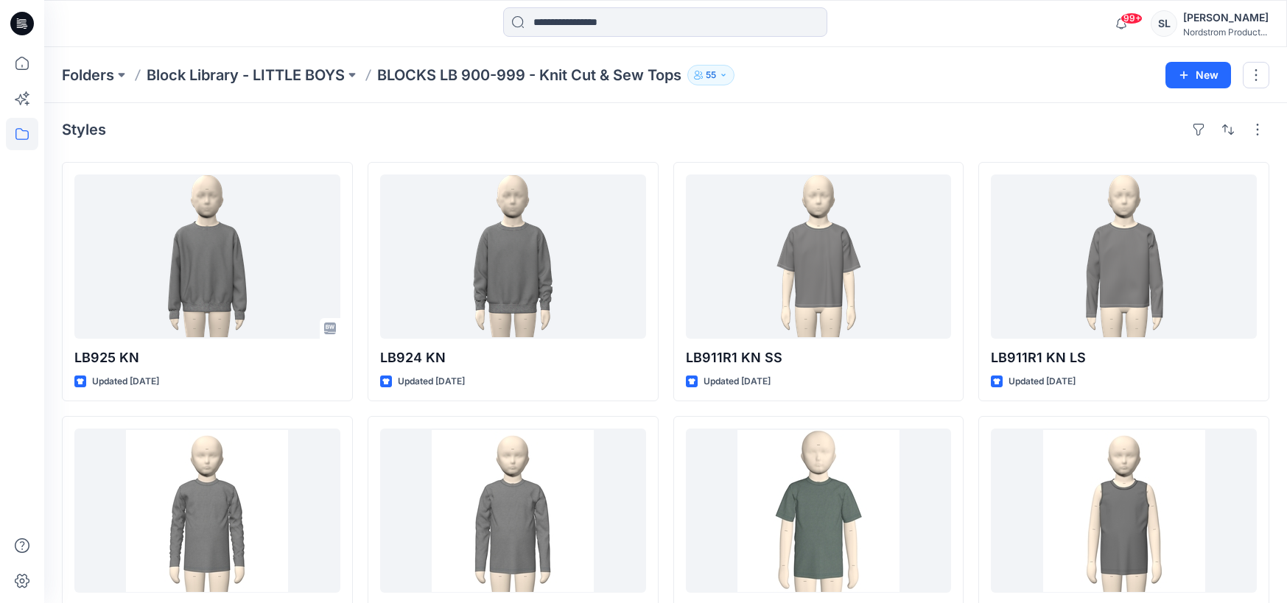
click at [656, 130] on div "Styles" at bounding box center [666, 130] width 1208 height 24
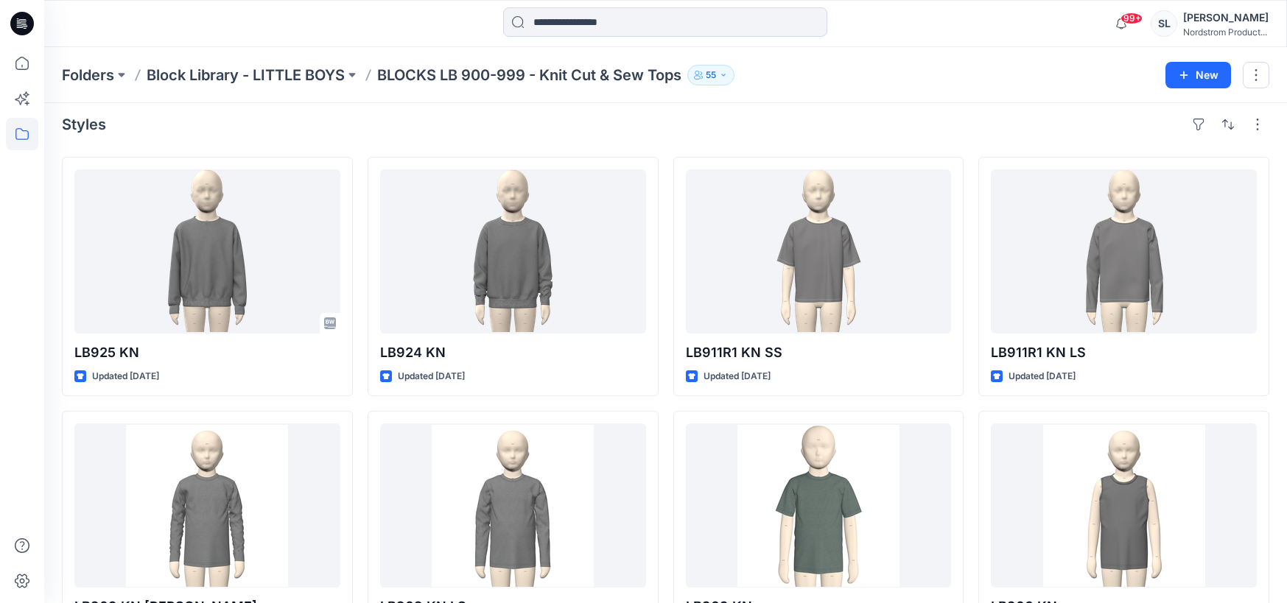
scroll to position [18, 0]
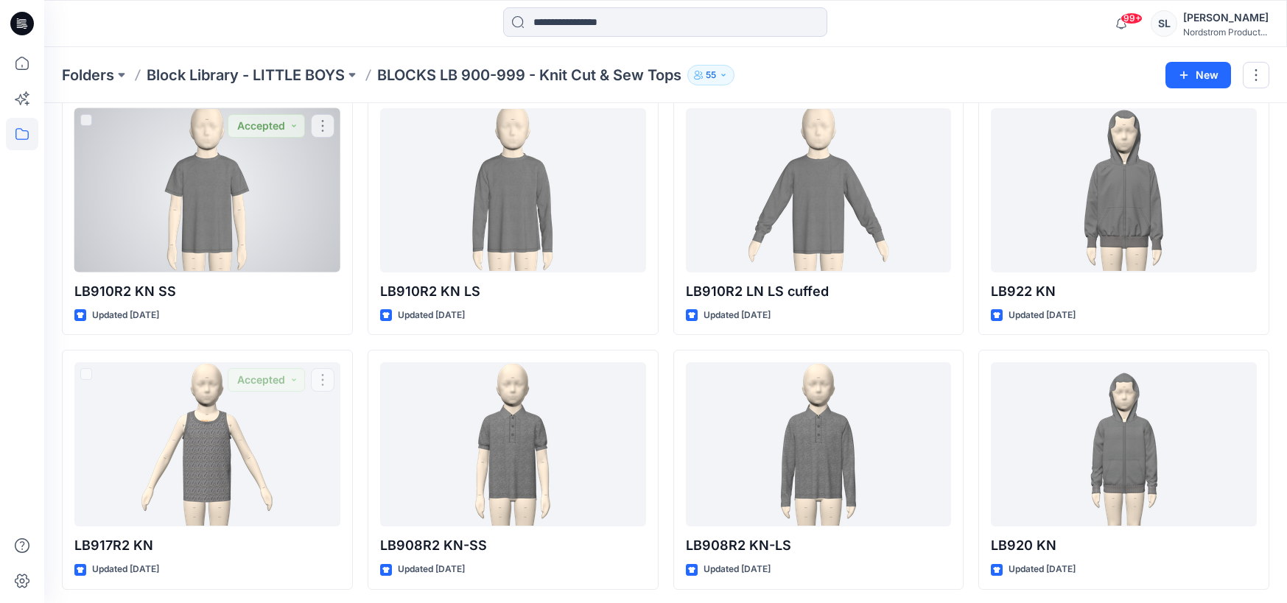
scroll to position [155, 0]
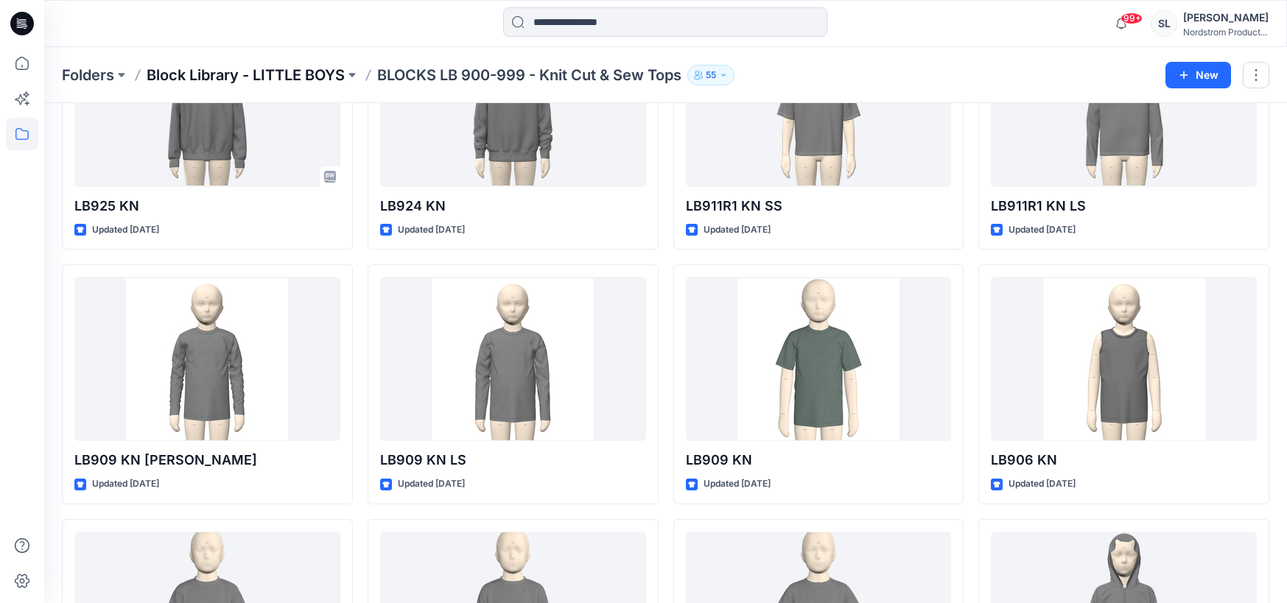
click at [314, 77] on p "Block Library - LITTLE BOYS" at bounding box center [246, 75] width 198 height 21
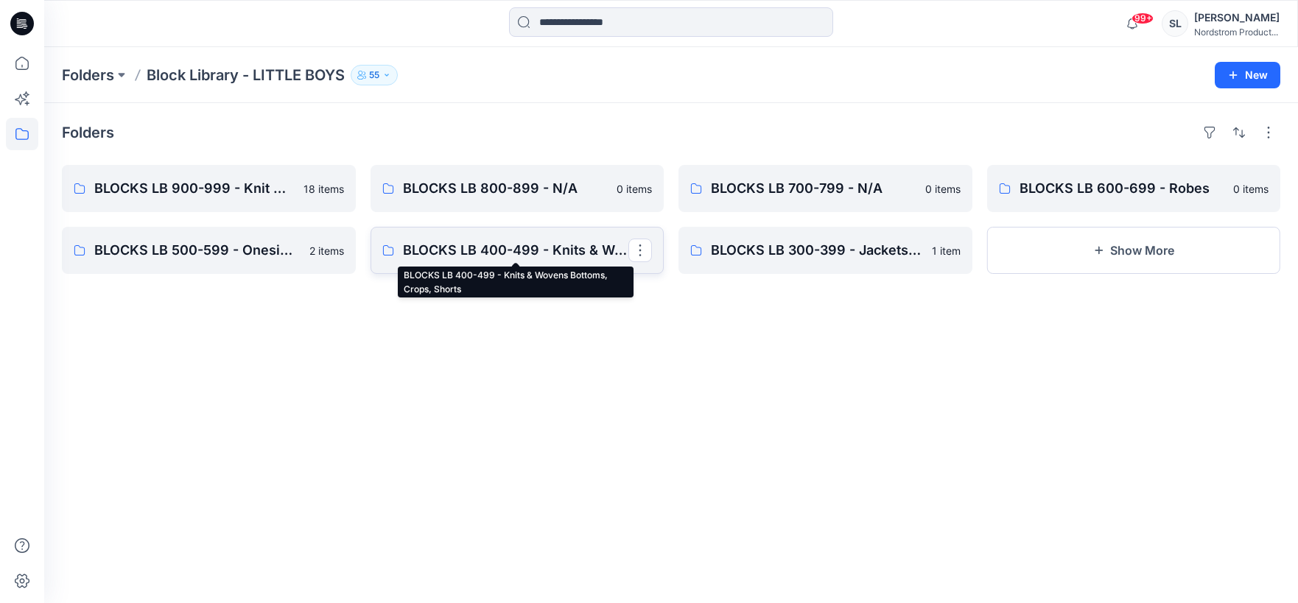
click at [446, 251] on p "BLOCKS LB 400-499 - Knits & Wovens Bottoms, Crops, Shorts" at bounding box center [516, 250] width 226 height 21
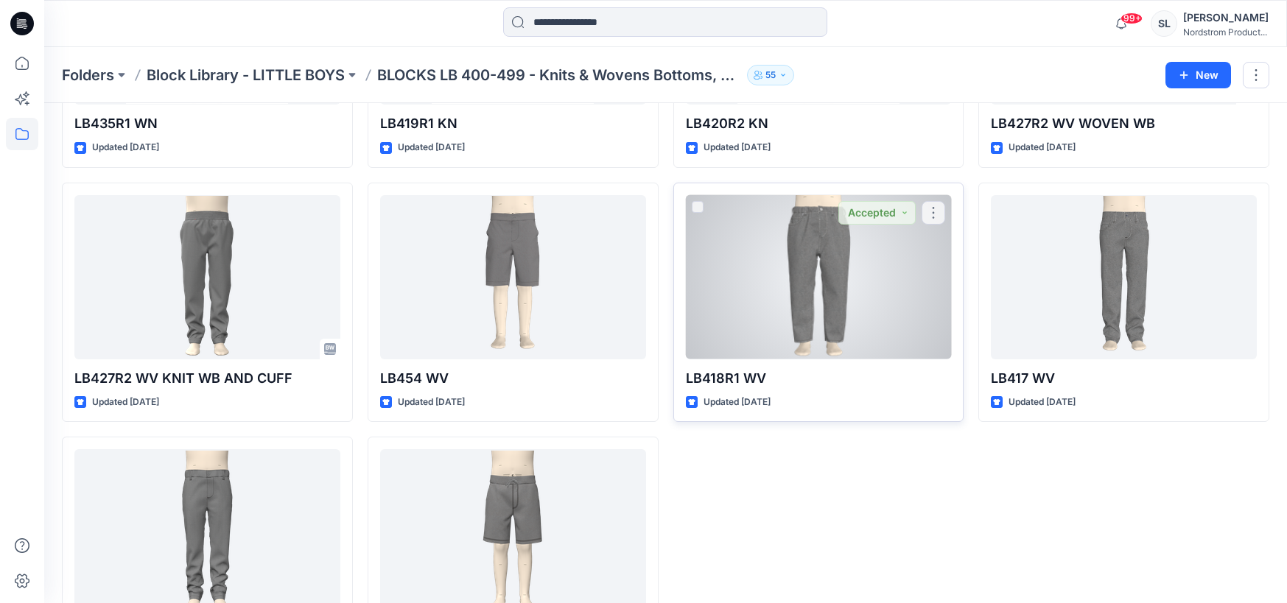
scroll to position [583, 0]
